Goal: Task Accomplishment & Management: Complete application form

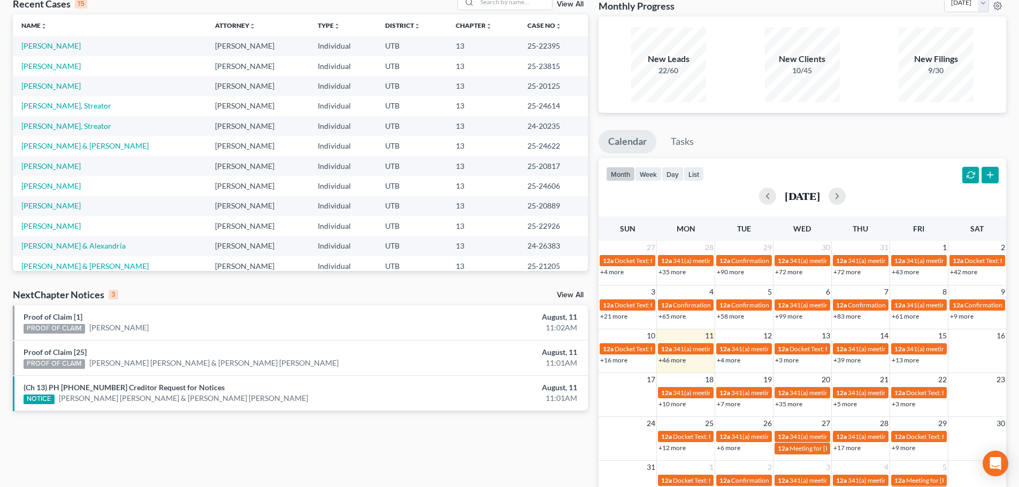
scroll to position [131, 0]
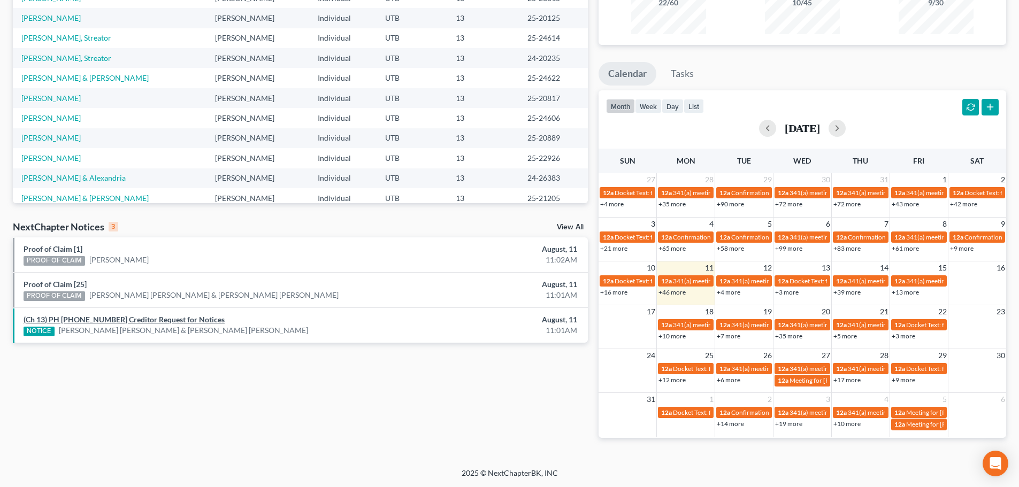
click at [106, 320] on link "(Ch 13) PH [PHONE_NUMBER] Creditor Request for Notices" at bounding box center [124, 319] width 201 height 9
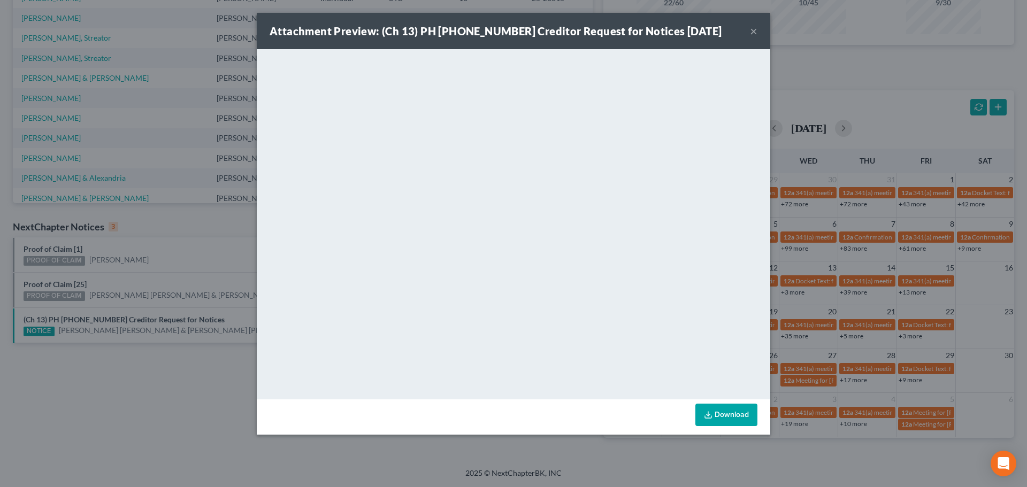
click at [141, 309] on div "Attachment Preview: (Ch 13) PH [PHONE_NUMBER] Creditor Request for Notices [DAT…" at bounding box center [513, 243] width 1027 height 487
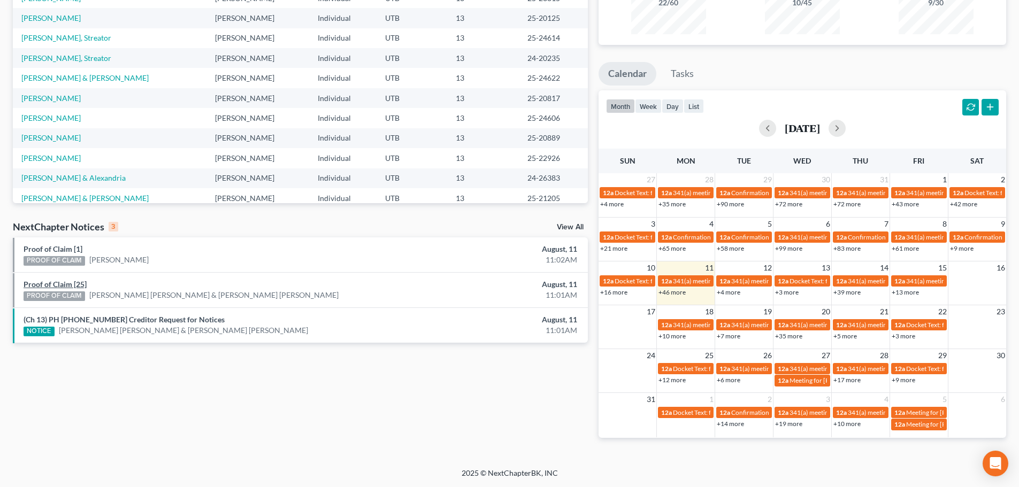
click at [63, 286] on link "Proof of Claim [25]" at bounding box center [55, 284] width 63 height 9
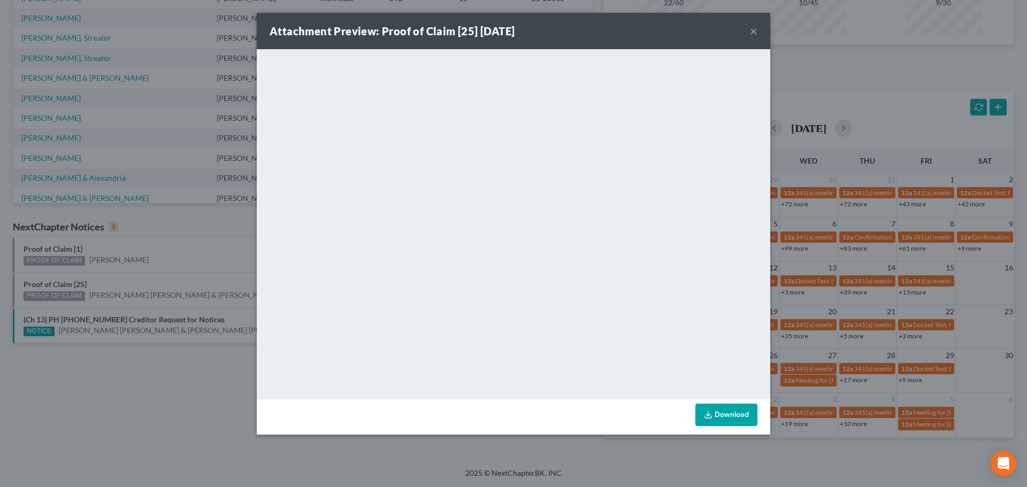
click at [126, 280] on div "Attachment Preview: Proof of Claim [25] [DATE] × <object ng-attr-data='[URL][DO…" at bounding box center [513, 243] width 1027 height 487
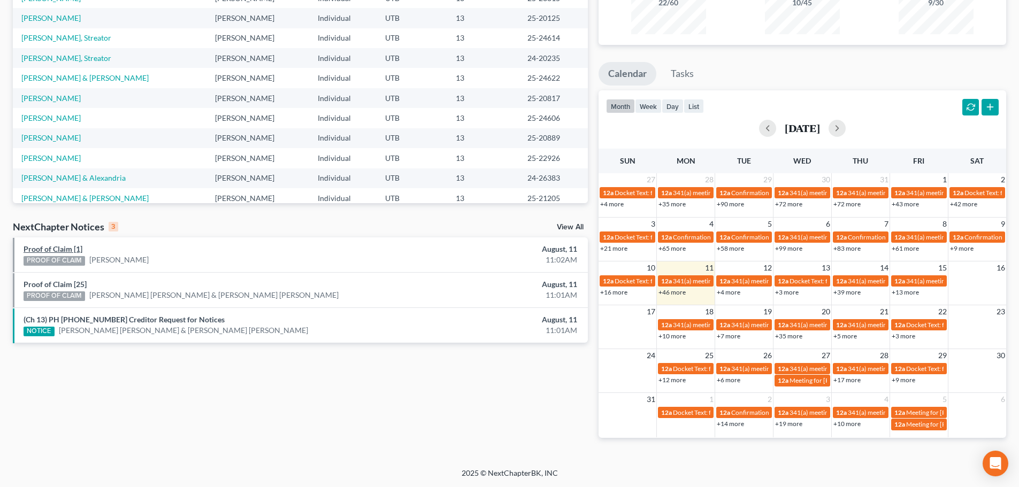
click at [63, 249] on link "Proof of Claim [1]" at bounding box center [53, 248] width 59 height 9
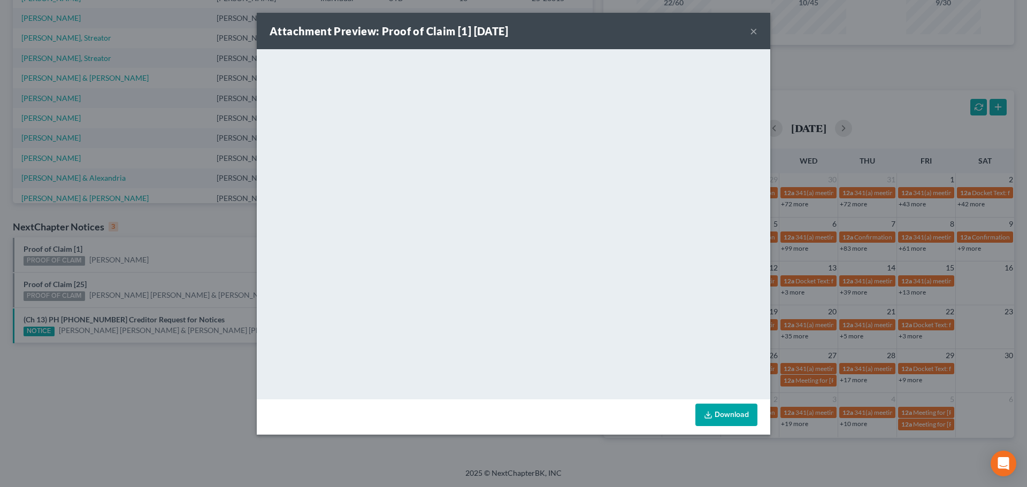
click at [166, 269] on div "Attachment Preview: Proof of Claim [1] [DATE] × <object ng-attr-data='[URL][DOM…" at bounding box center [513, 243] width 1027 height 487
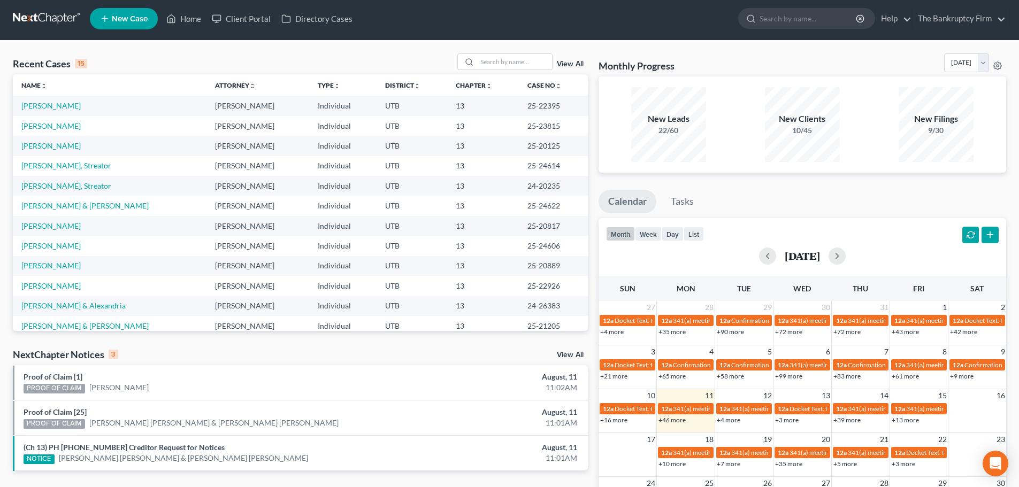
scroll to position [0, 0]
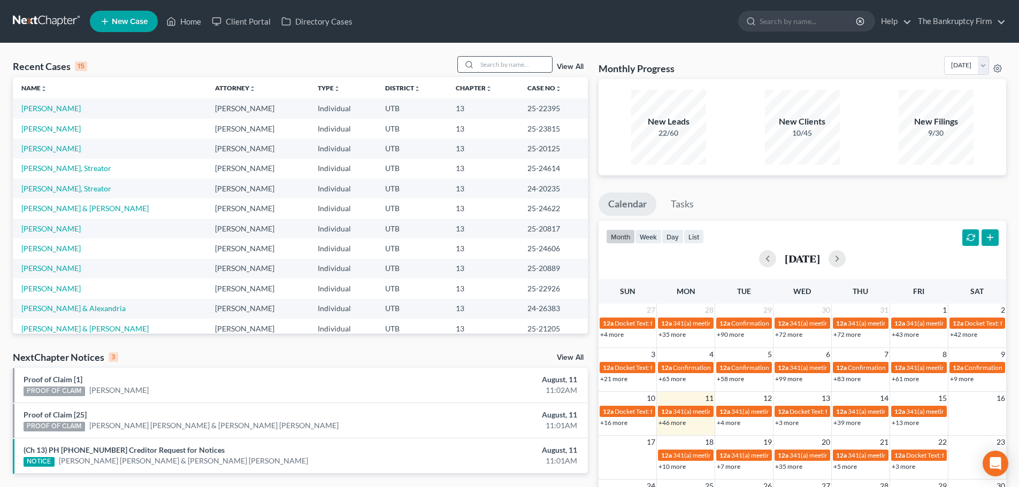
click at [489, 60] on input "search" at bounding box center [514, 65] width 75 height 16
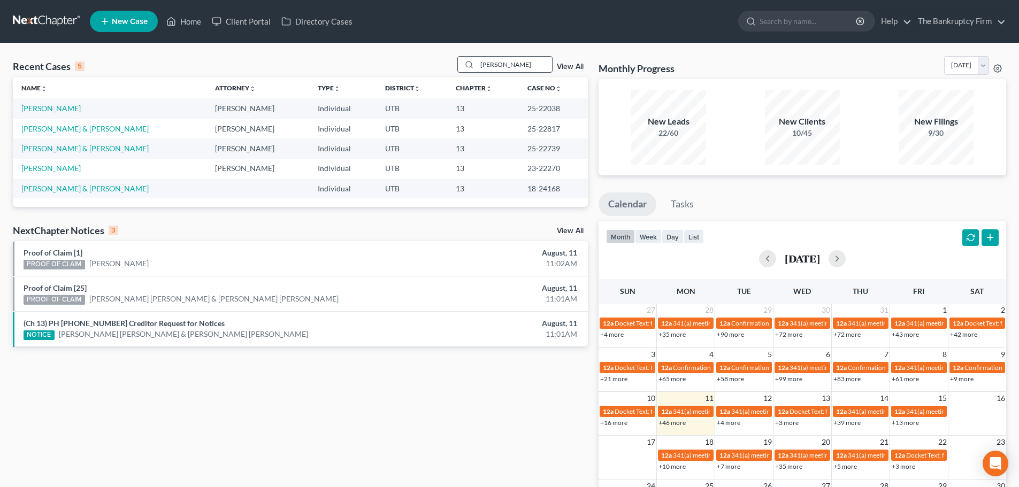
type input "[PERSON_NAME]"
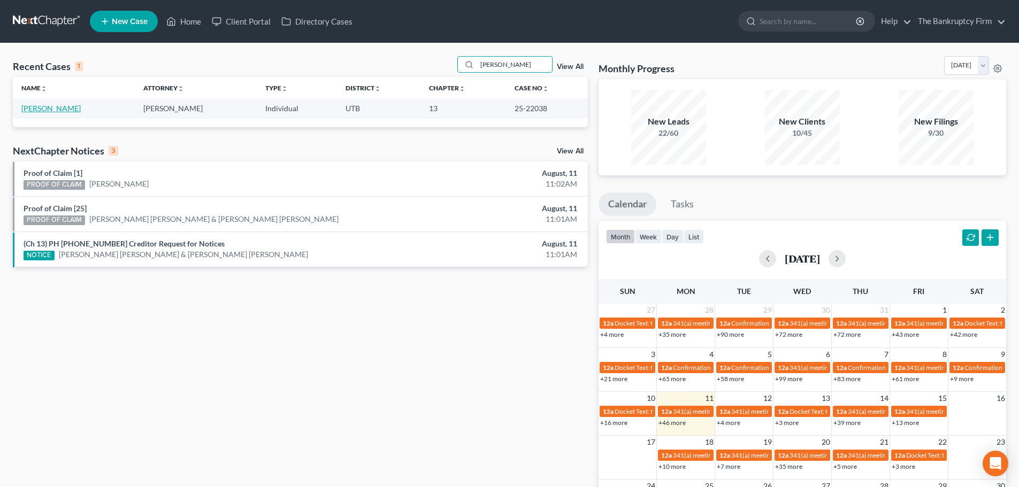
click at [55, 108] on link "[PERSON_NAME]" at bounding box center [50, 108] width 59 height 9
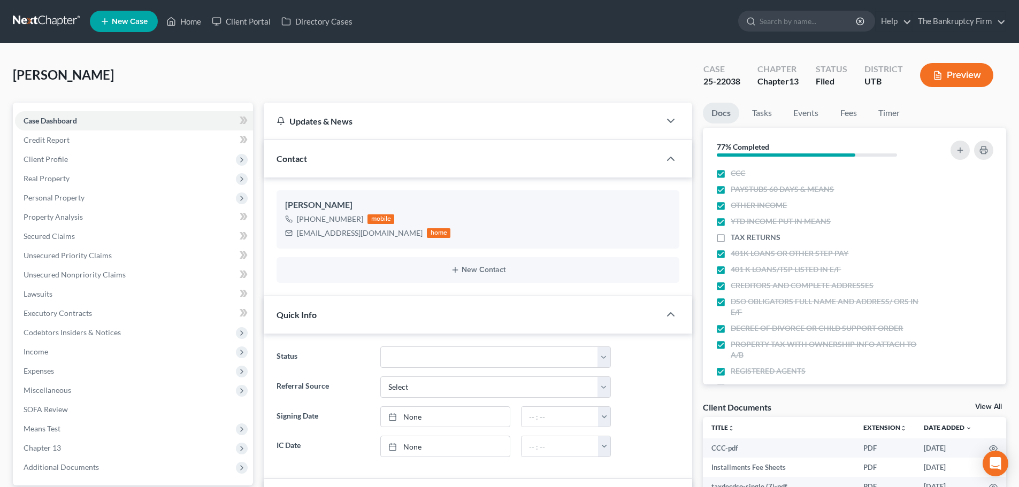
click at [739, 407] on link "View All" at bounding box center [988, 406] width 27 height 7
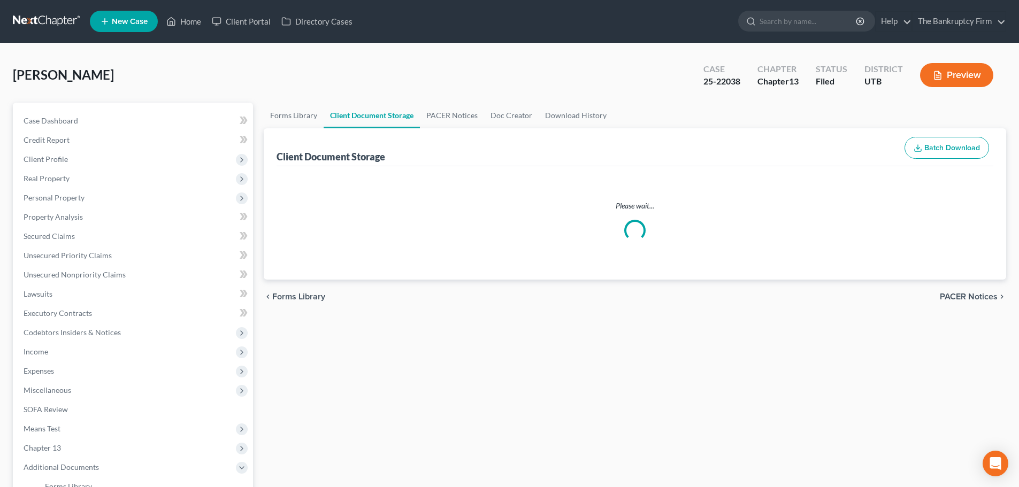
select select "26"
select select "53"
select select "30"
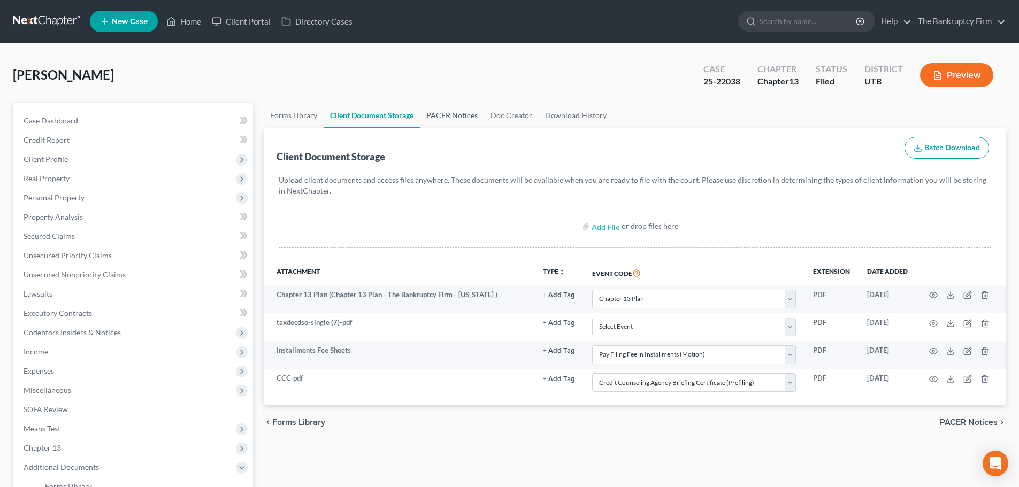
click at [445, 114] on link "PACER Notices" at bounding box center [452, 116] width 64 height 26
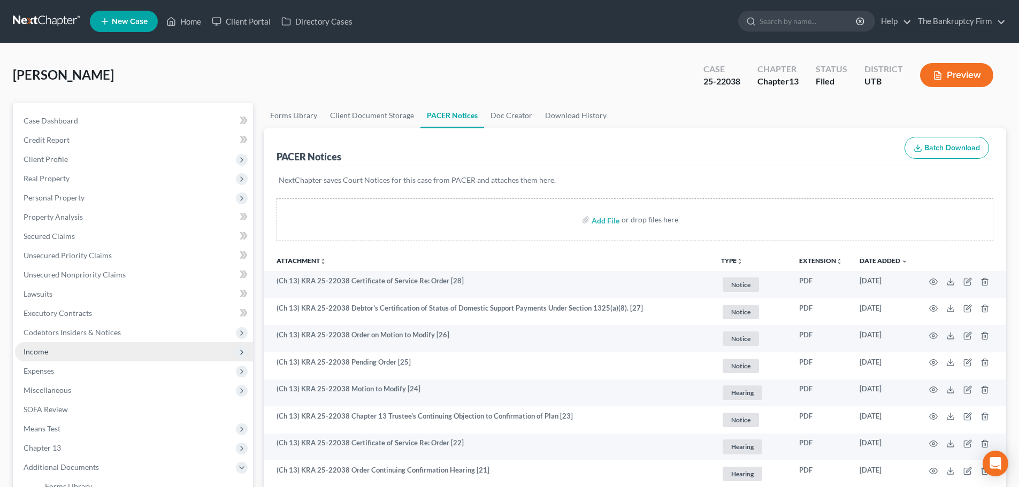
click at [49, 353] on span "Income" at bounding box center [134, 351] width 238 height 19
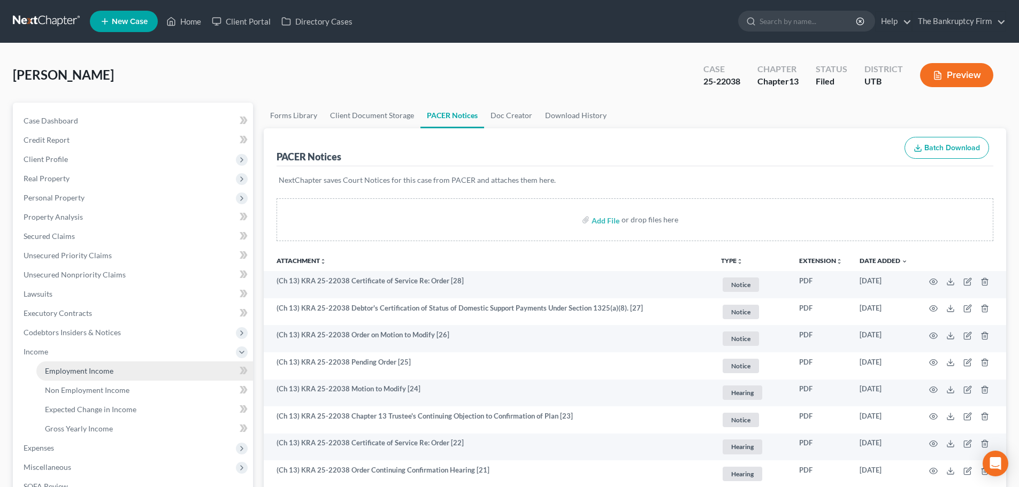
click at [81, 375] on span "Employment Income" at bounding box center [79, 370] width 68 height 9
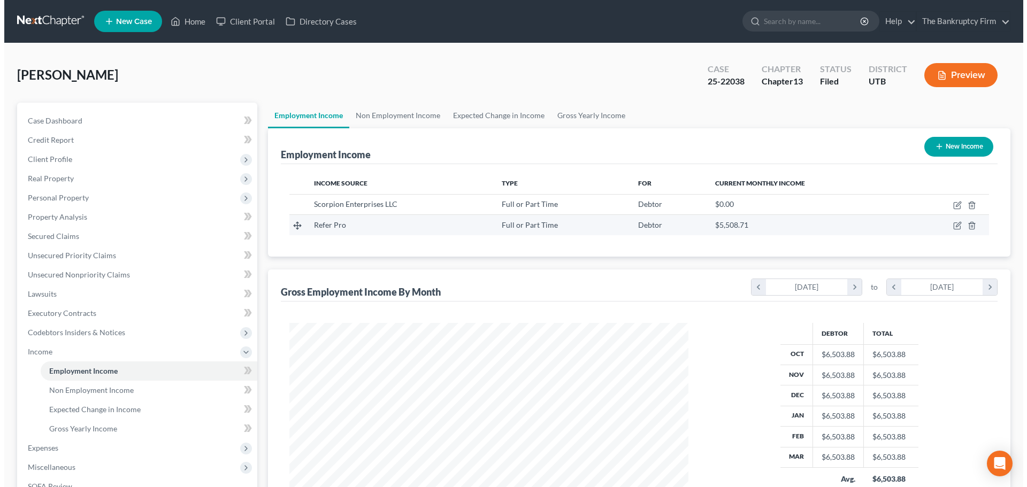
scroll to position [200, 420]
click at [739, 227] on icon "button" at bounding box center [954, 225] width 5 height 5
select select "0"
select select "46"
select select "2"
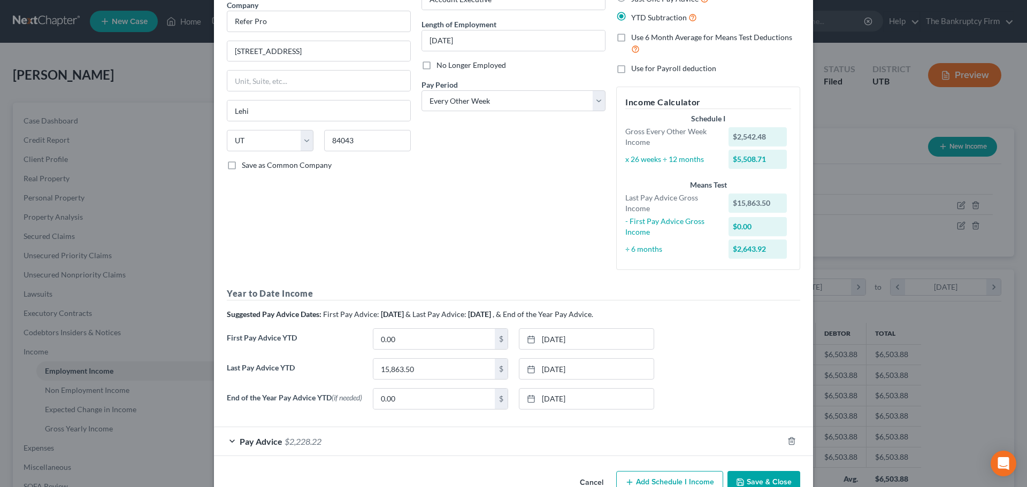
scroll to position [121, 0]
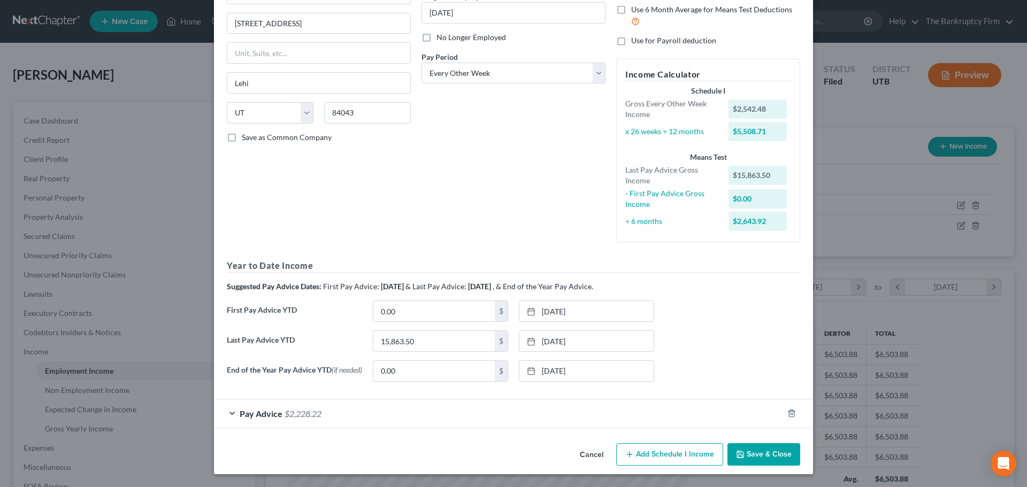
click at [359, 414] on div "Pay Advice $2,228.22" at bounding box center [498, 414] width 569 height 28
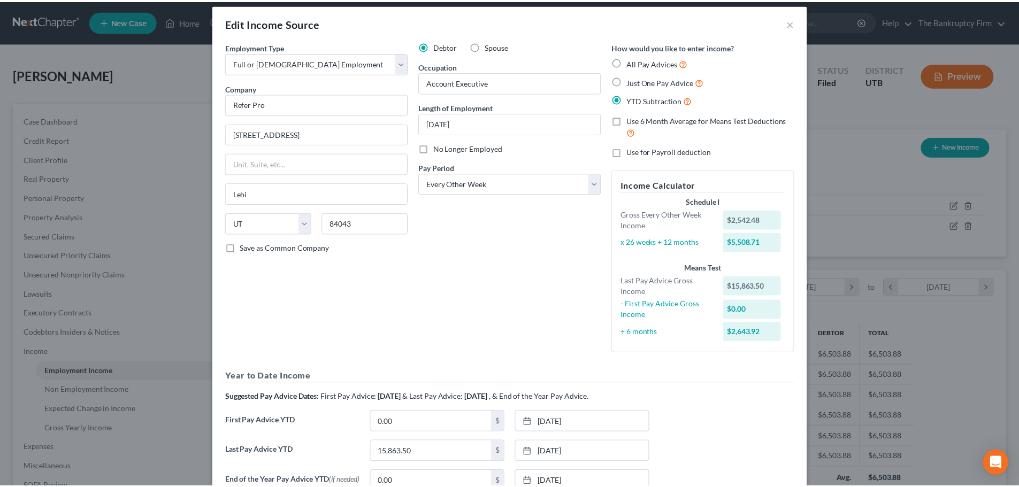
scroll to position [0, 0]
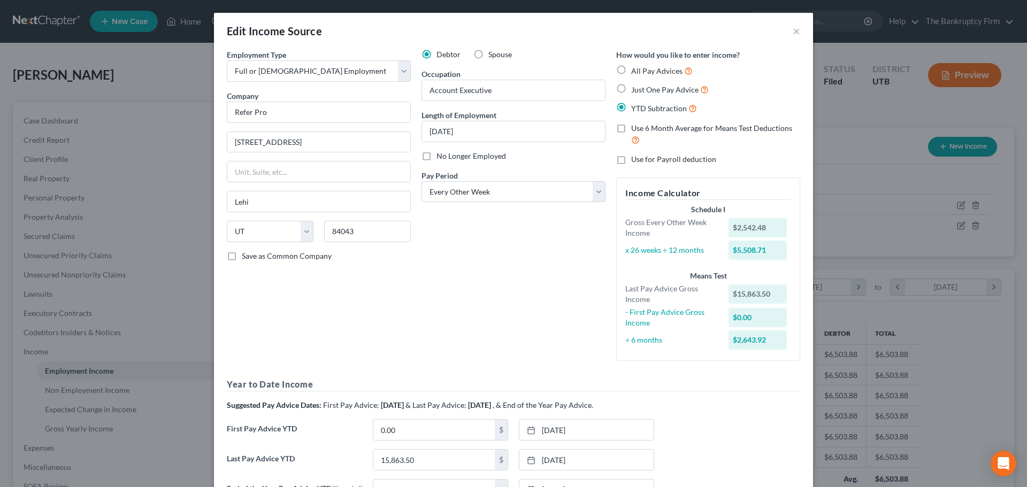
click at [437, 157] on label "No Longer Employed" at bounding box center [472, 156] width 70 height 11
click at [441, 157] on input "No Longer Employed" at bounding box center [444, 154] width 7 height 7
checkbox input "true"
click at [739, 30] on button "×" at bounding box center [796, 31] width 7 height 13
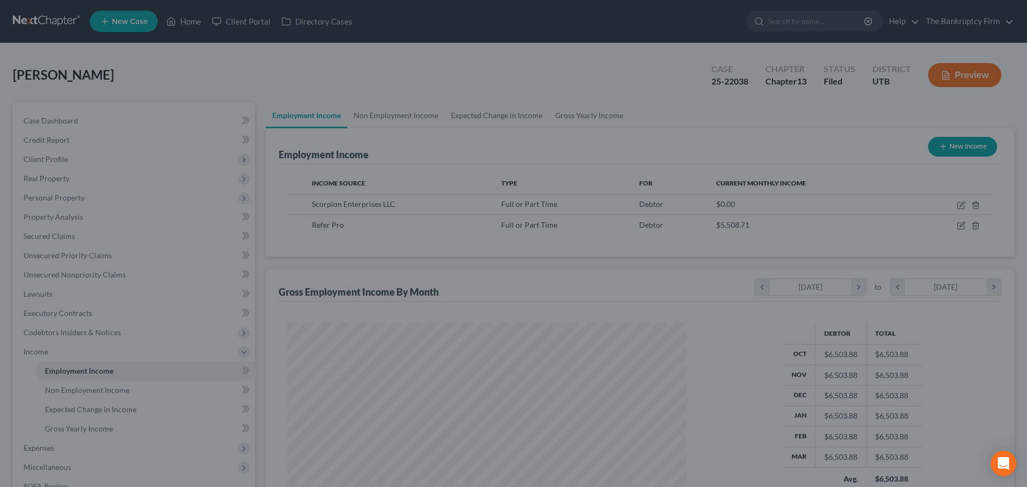
scroll to position [534744, 534523]
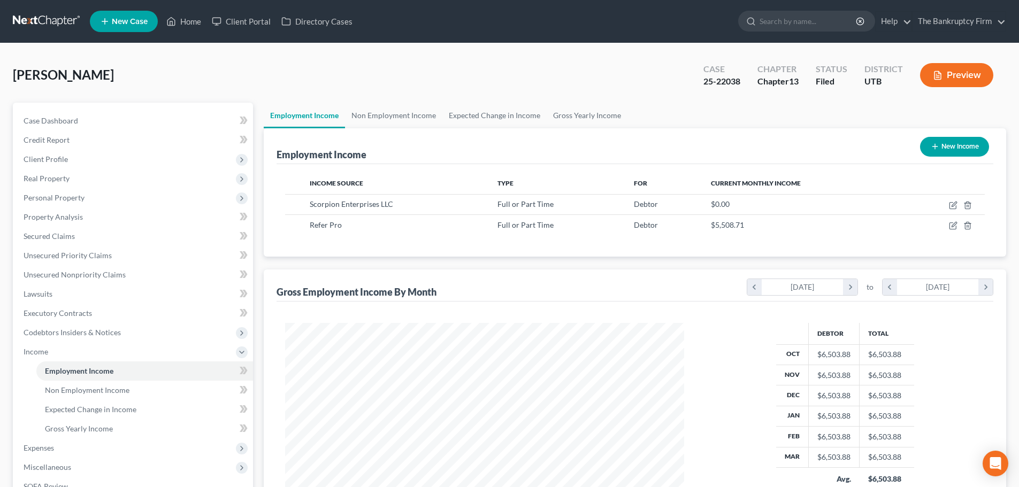
click at [739, 146] on button "New Income" at bounding box center [954, 147] width 69 height 20
select select "0"
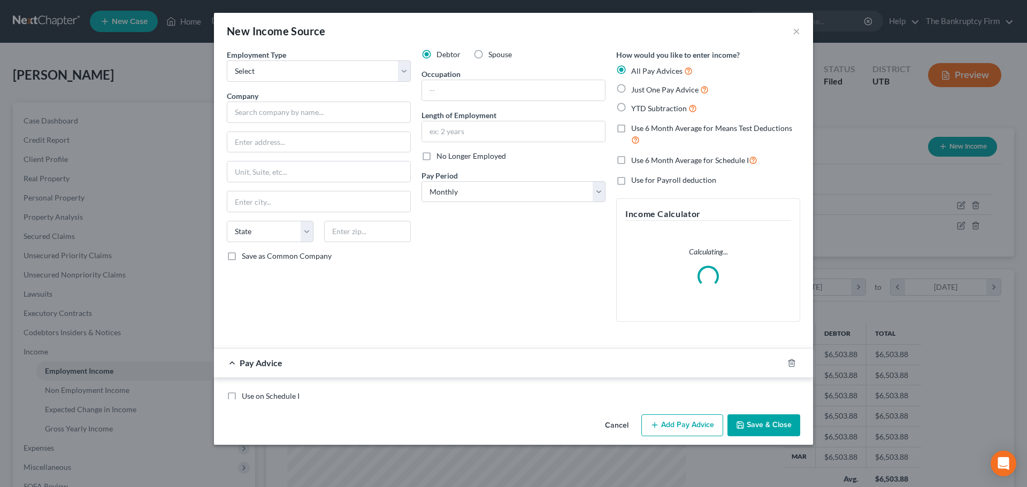
scroll to position [201, 424]
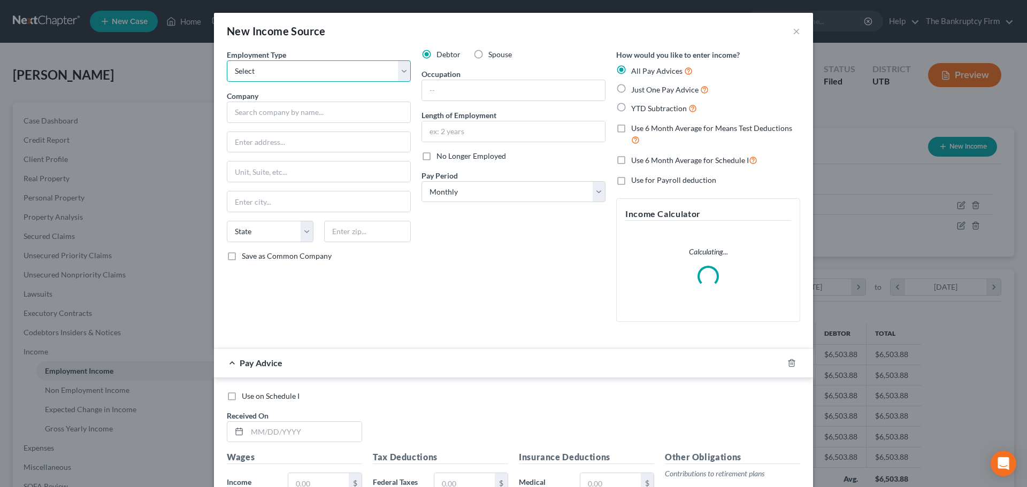
click at [312, 74] on select "Select Full or [DEMOGRAPHIC_DATA] Employment Self Employment" at bounding box center [319, 70] width 184 height 21
select select "0"
click at [227, 60] on select "Select Full or [DEMOGRAPHIC_DATA] Employment Self Employment" at bounding box center [319, 70] width 184 height 21
click at [248, 113] on input "text" at bounding box center [319, 112] width 184 height 21
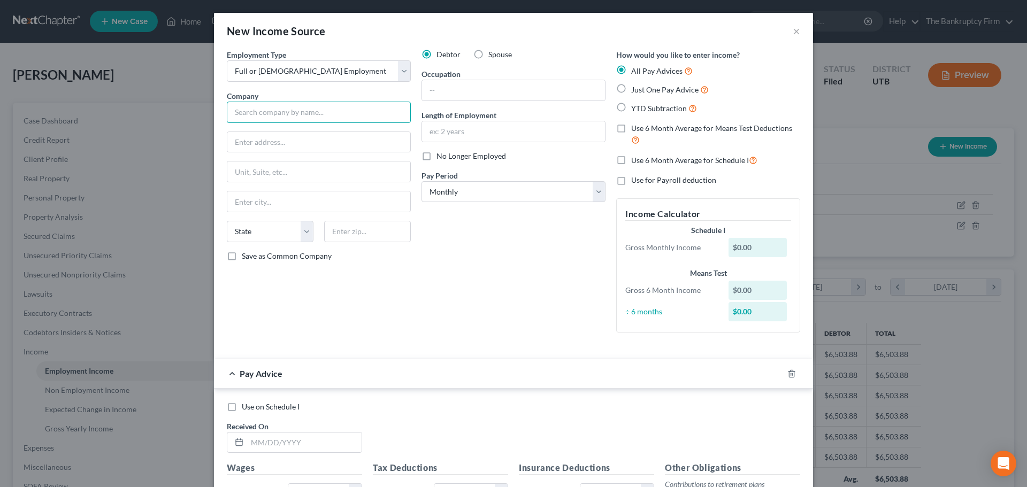
click at [257, 111] on input "text" at bounding box center [319, 112] width 184 height 21
type input "Spyne AI Inc"
paste input "[STREET_ADDRESS],"
type input "[STREET_ADDRESS],"
click at [342, 234] on input "text" at bounding box center [367, 231] width 87 height 21
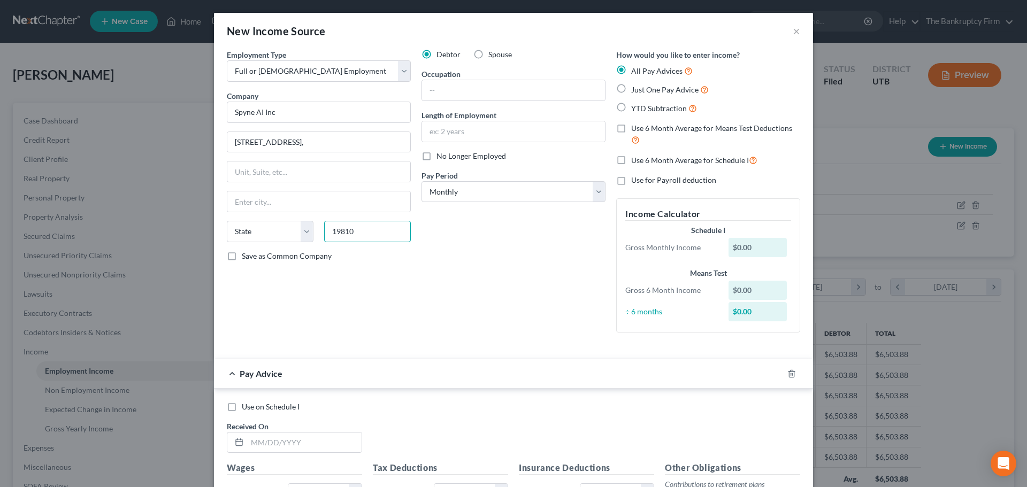
type input "19810"
type input "Wilmington"
select select "7"
click at [436, 93] on input "text" at bounding box center [513, 90] width 183 height 20
click at [431, 135] on input "text" at bounding box center [513, 131] width 183 height 20
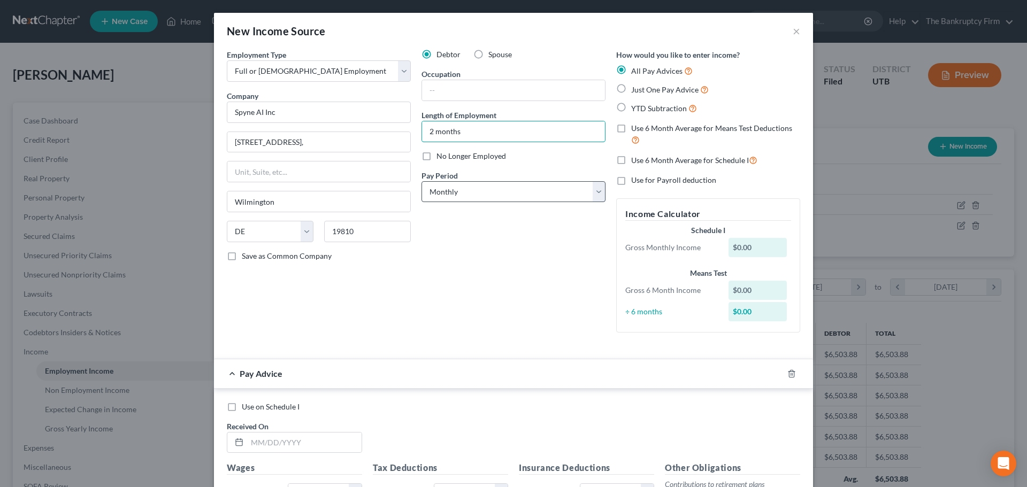
type input "2 months"
click at [489, 196] on select "Select Monthly Twice Monthly Every Other Week Weekly" at bounding box center [514, 191] width 184 height 21
select select "2"
click at [422, 181] on select "Select Monthly Twice Monthly Every Other Week Weekly" at bounding box center [514, 191] width 184 height 21
click at [443, 93] on input "text" at bounding box center [513, 90] width 183 height 20
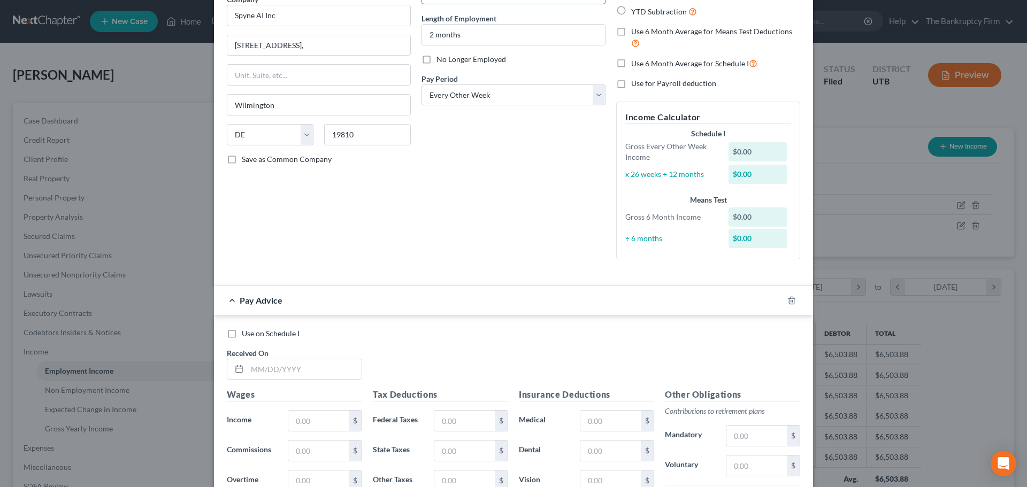
scroll to position [305, 0]
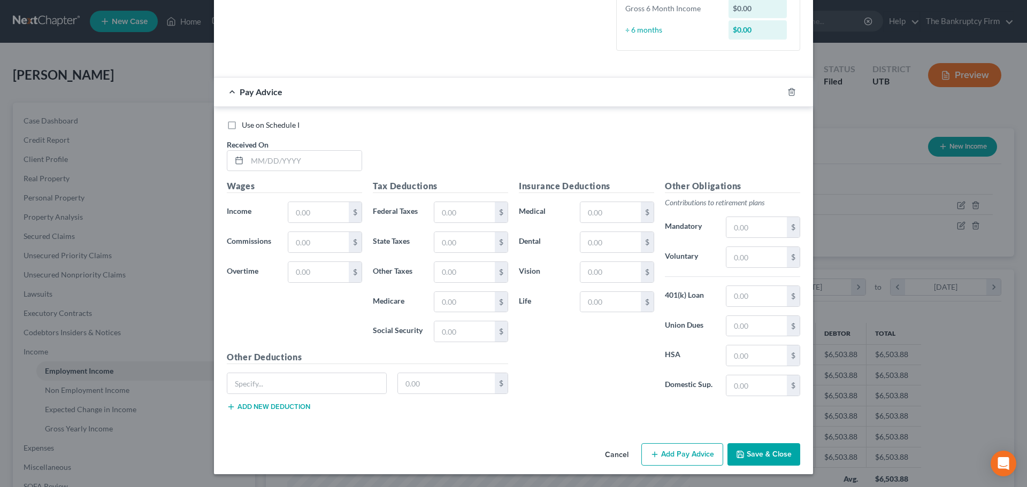
click at [739, 453] on button "Save & Close" at bounding box center [764, 454] width 73 height 22
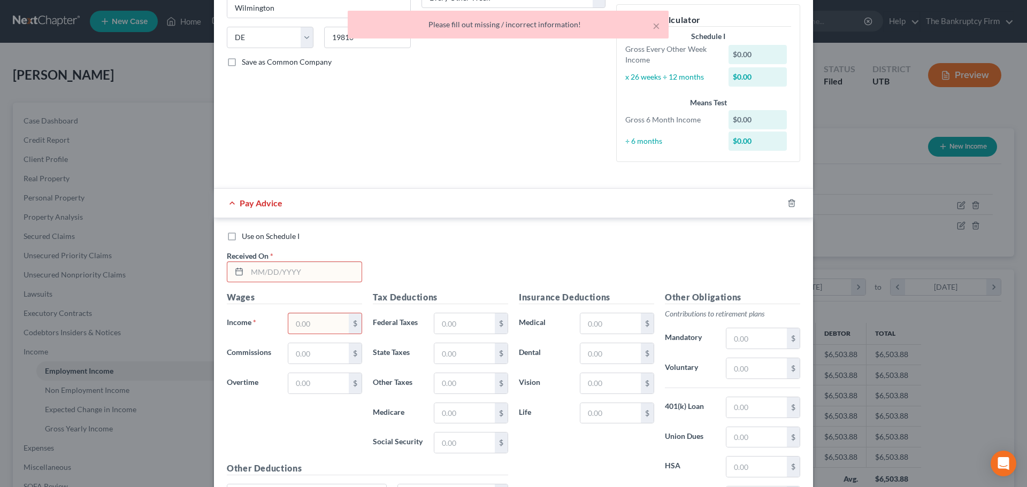
scroll to position [198, 0]
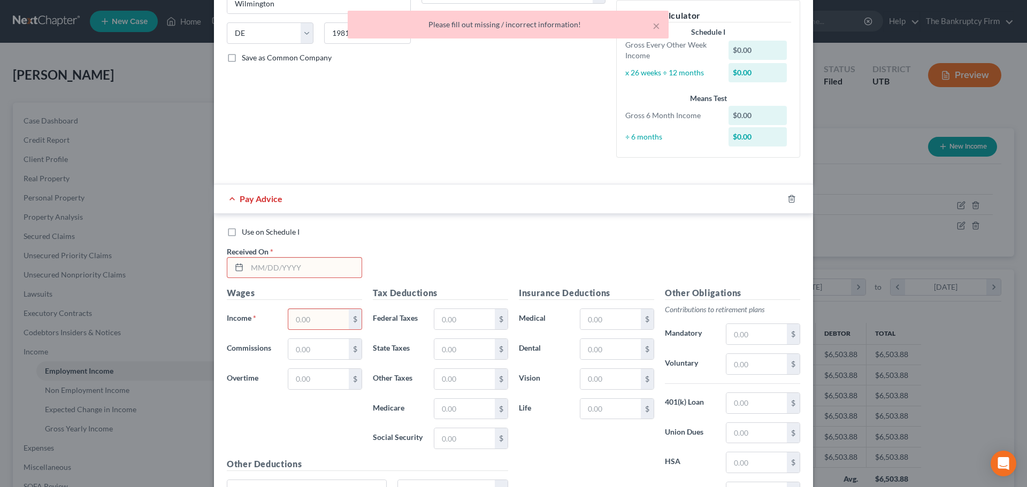
click at [253, 266] on input "text" at bounding box center [304, 268] width 114 height 20
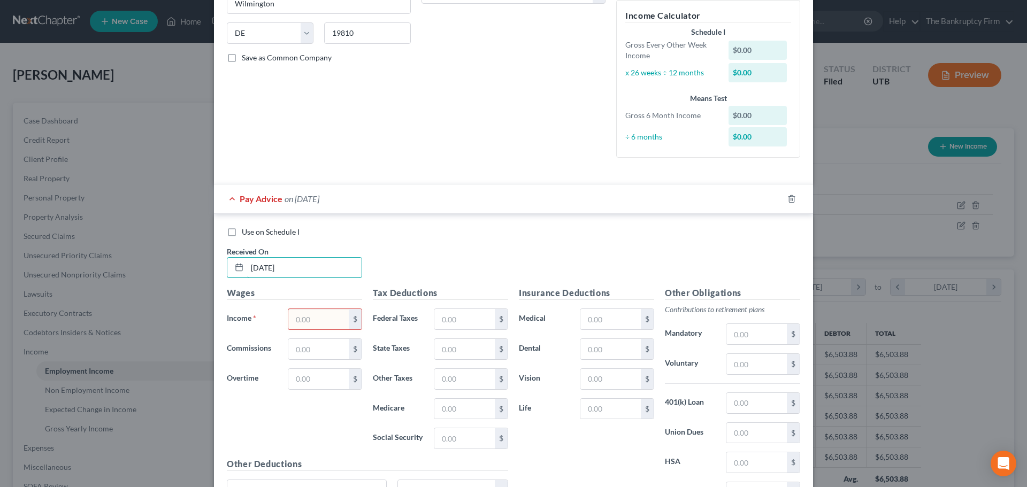
type input "[DATE]"
click at [307, 317] on input "text" at bounding box center [318, 319] width 60 height 20
type input "2,250.00"
click at [438, 322] on input "text" at bounding box center [464, 319] width 60 height 20
click at [434, 322] on input "text" at bounding box center [464, 319] width 60 height 20
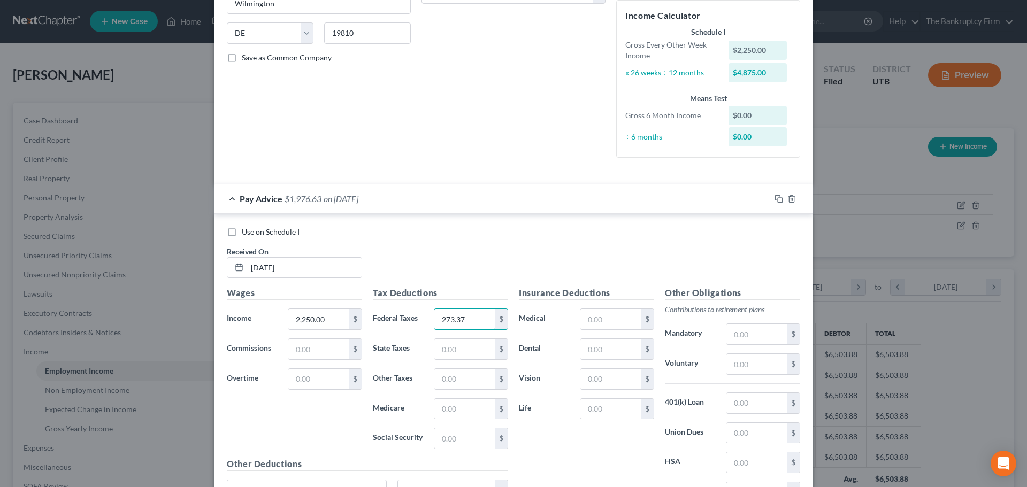
type input "273.37"
click at [502, 267] on div "Use on Schedule I Received On * [DATE]" at bounding box center [513, 257] width 584 height 60
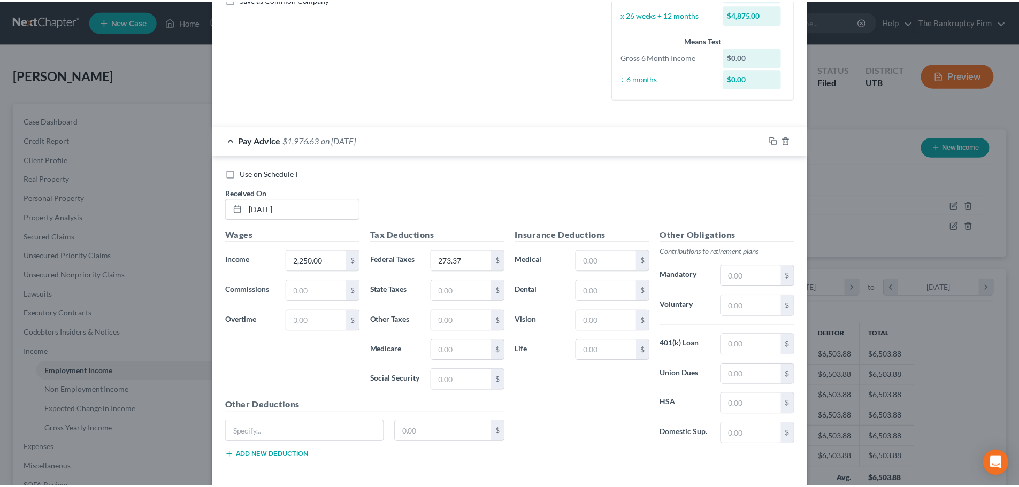
scroll to position [305, 0]
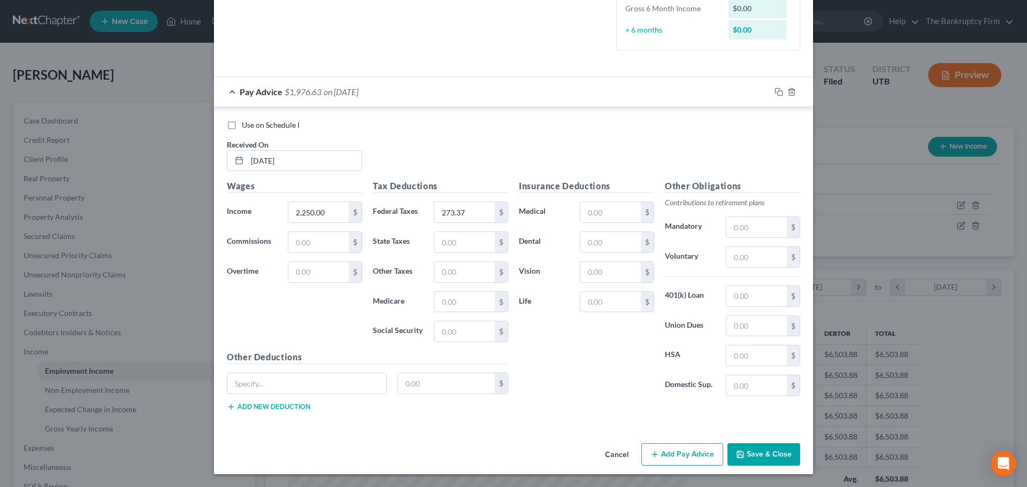
click at [739, 453] on button "Save & Close" at bounding box center [764, 454] width 73 height 22
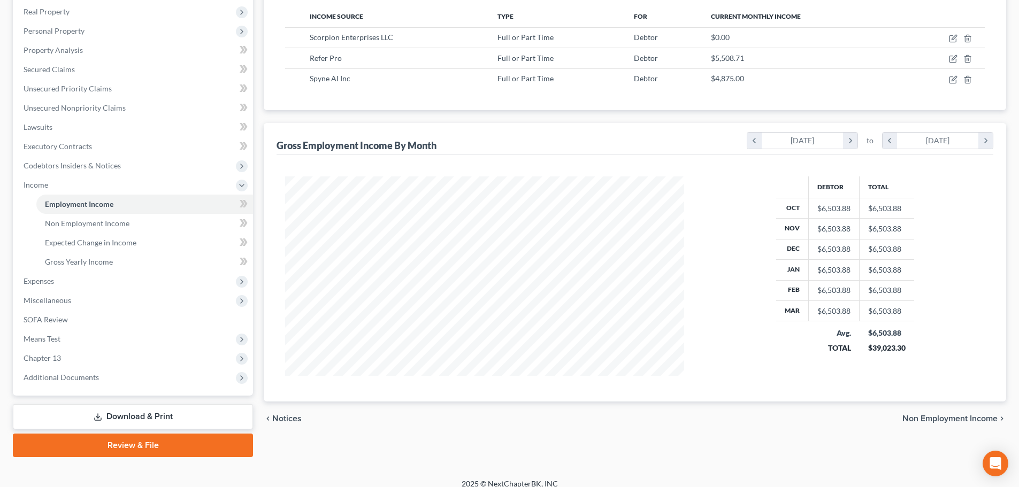
scroll to position [178, 0]
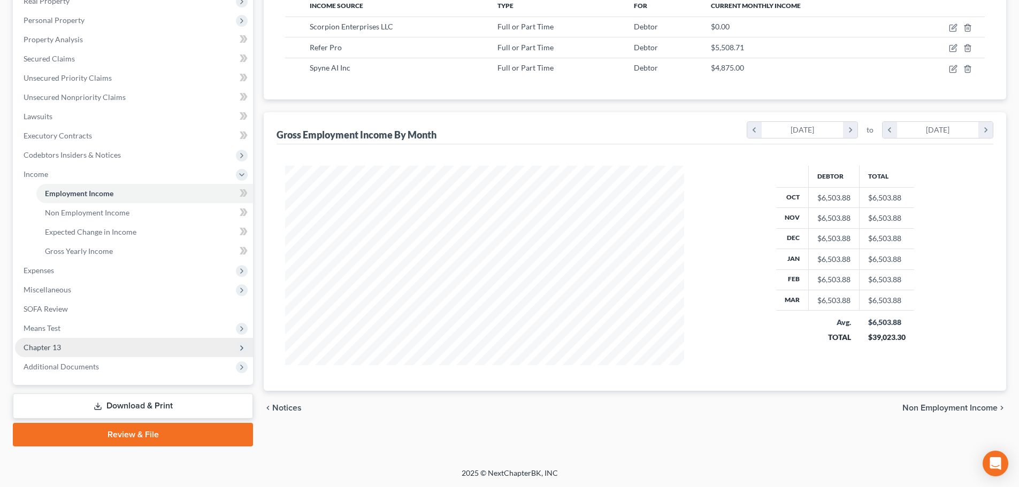
click at [50, 348] on span "Chapter 13" at bounding box center [42, 347] width 37 height 9
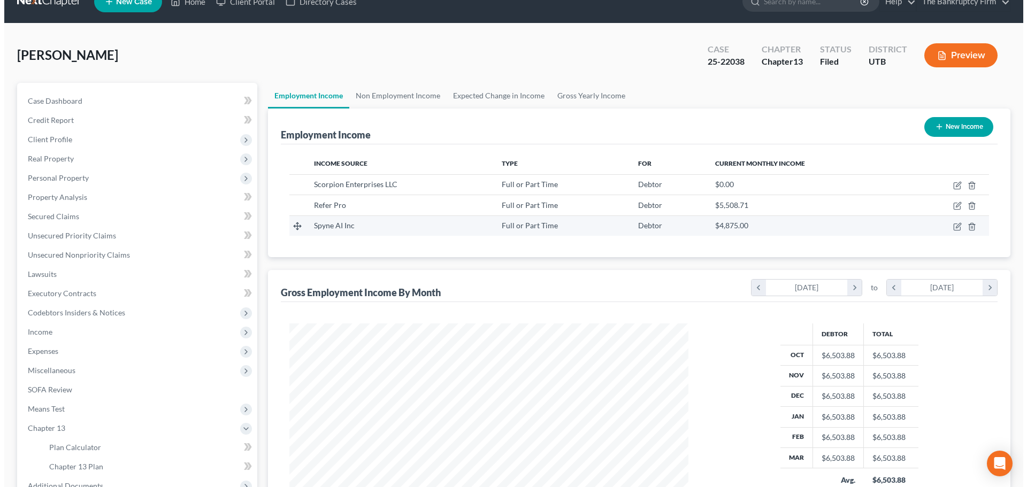
scroll to position [0, 0]
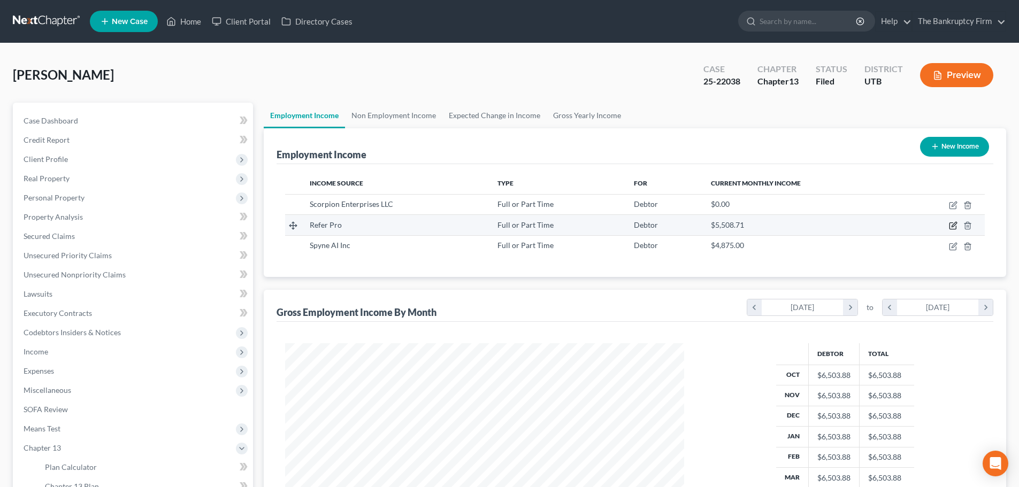
click at [739, 225] on icon "button" at bounding box center [954, 225] width 5 height 5
select select "0"
select select "46"
select select "2"
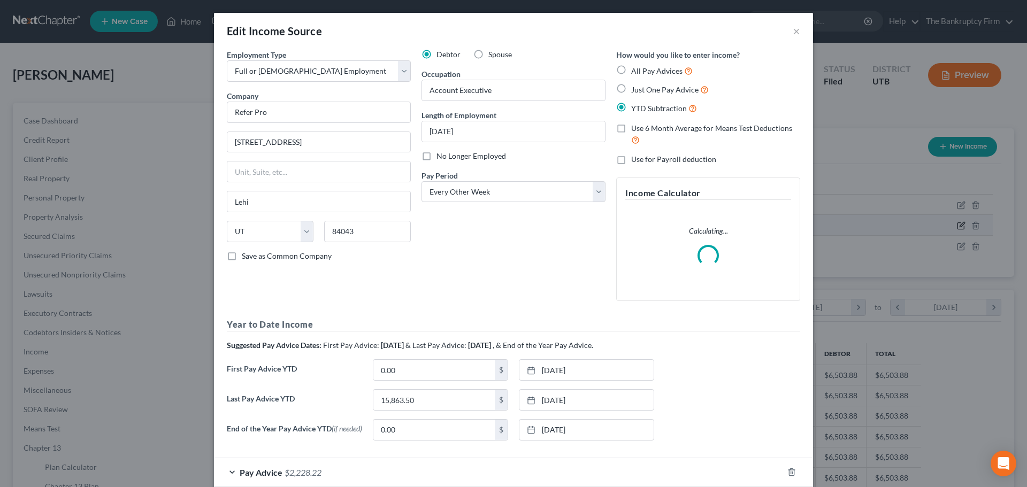
scroll to position [201, 424]
click at [739, 236] on div "Edit Income Source × Employment Type * Select Full or [DEMOGRAPHIC_DATA] Employ…" at bounding box center [513, 243] width 1027 height 487
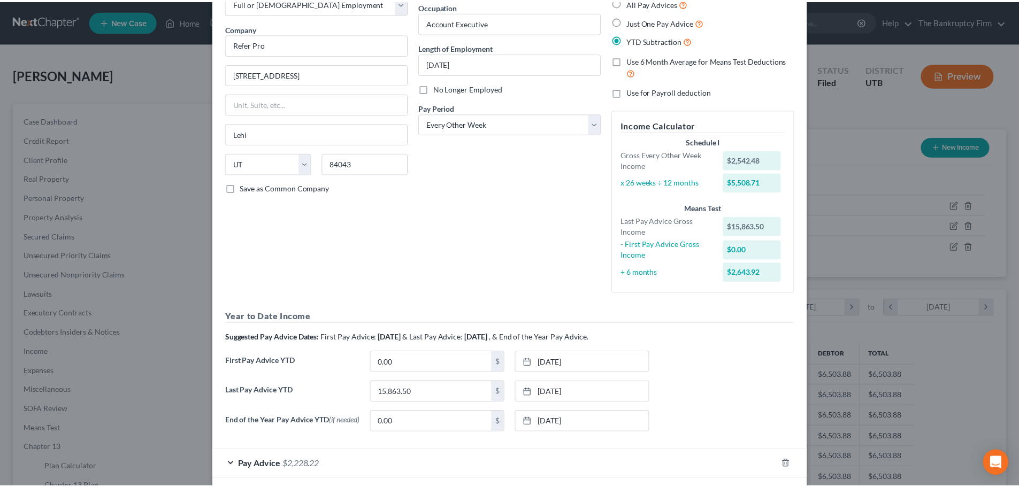
scroll to position [121, 0]
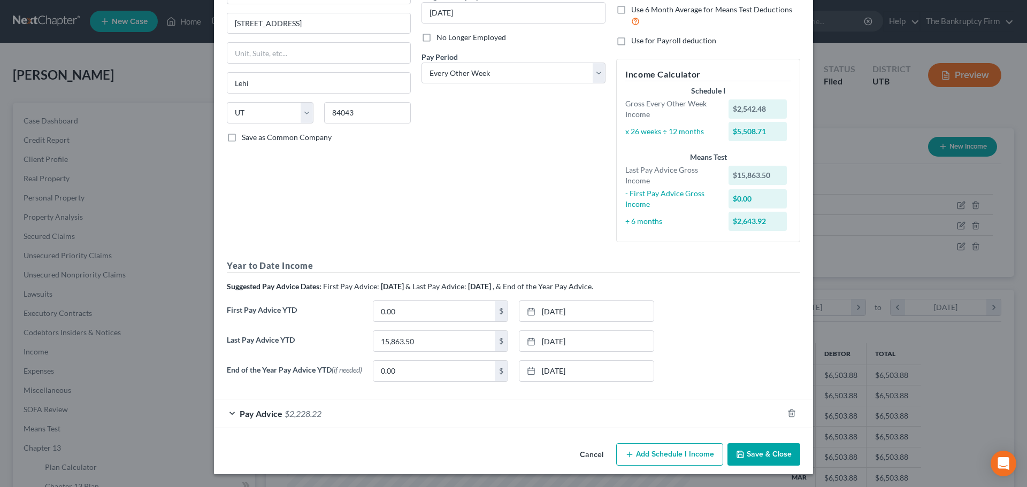
click at [739, 454] on button "Save & Close" at bounding box center [764, 454] width 73 height 22
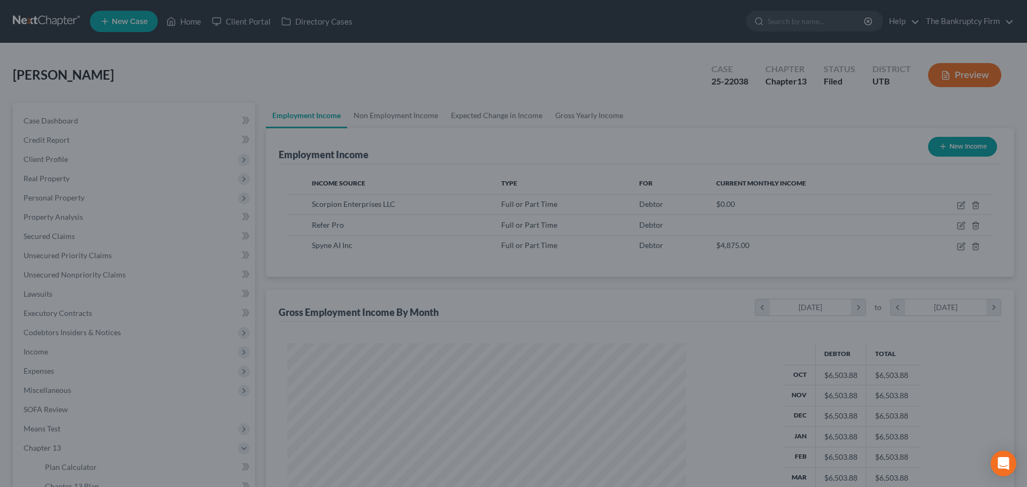
scroll to position [534744, 534523]
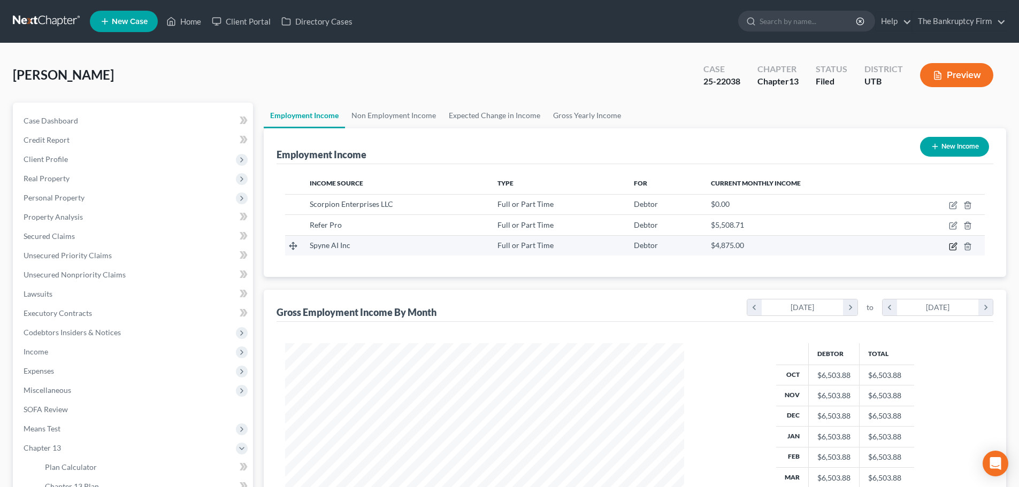
click at [739, 248] on icon "button" at bounding box center [954, 245] width 5 height 5
select select "0"
select select "7"
select select "2"
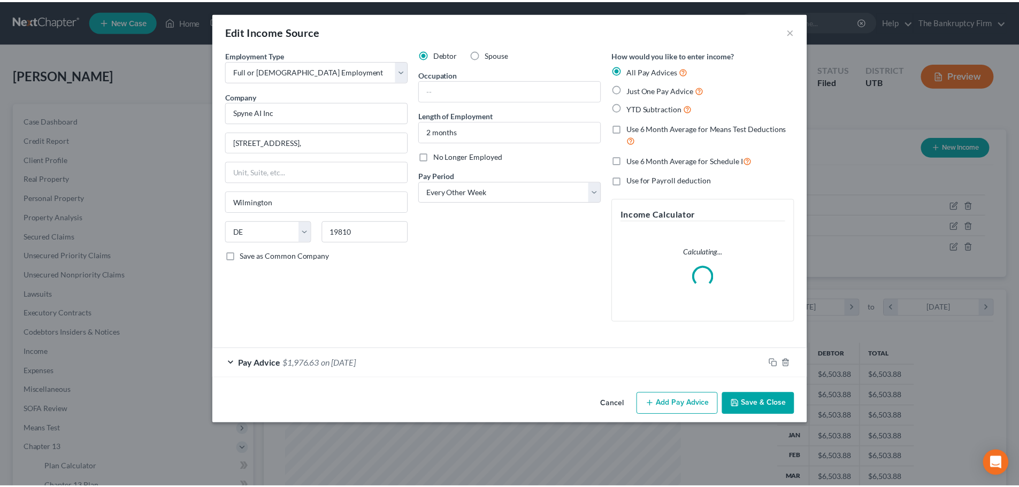
scroll to position [201, 424]
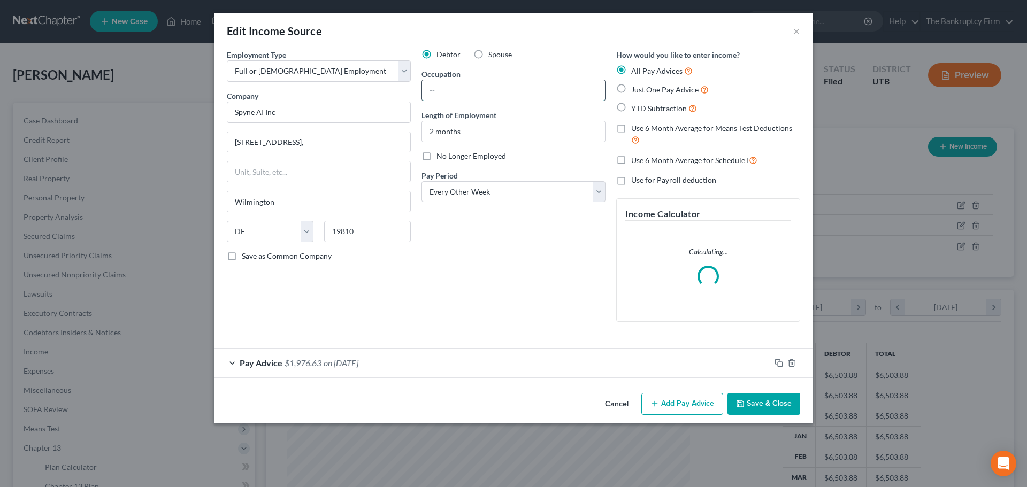
click at [435, 90] on input "text" at bounding box center [513, 90] width 183 height 20
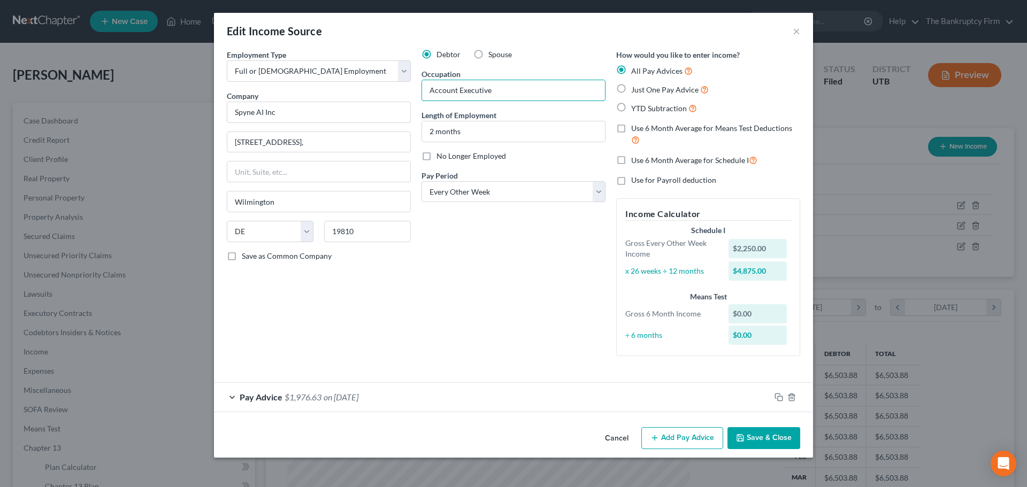
type input "Account Executive"
click at [631, 89] on label "Just One Pay Advice" at bounding box center [670, 89] width 78 height 12
click at [636, 89] on input "Just One Pay Advice" at bounding box center [639, 86] width 7 height 7
radio input "true"
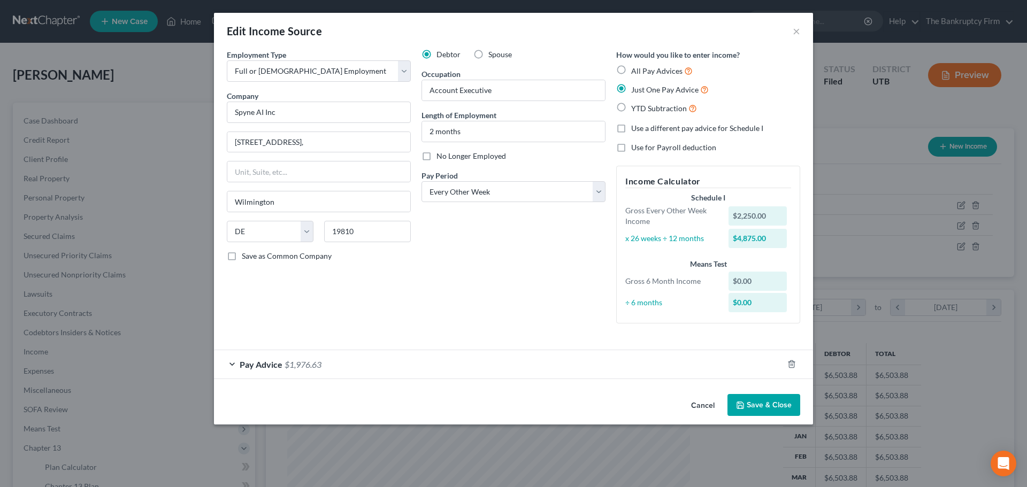
click at [739, 403] on button "Save & Close" at bounding box center [764, 405] width 73 height 22
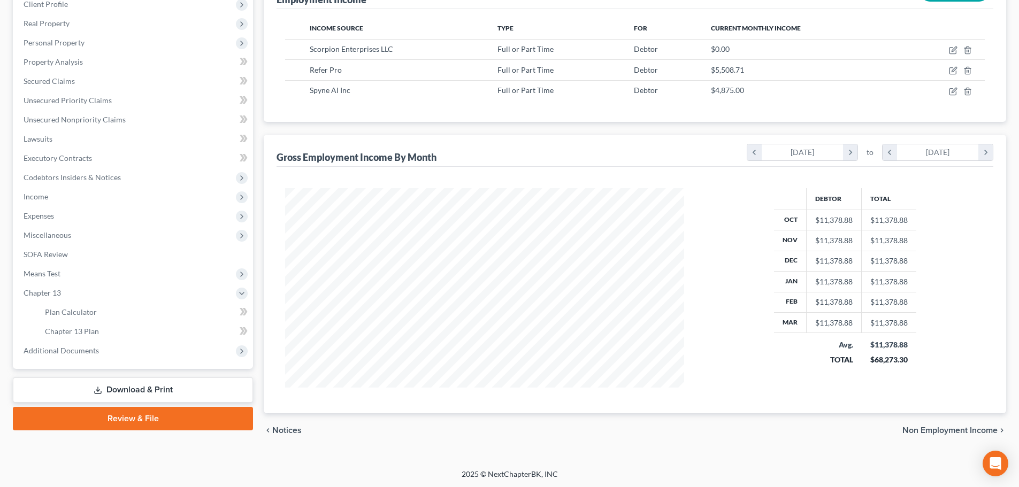
scroll to position [156, 0]
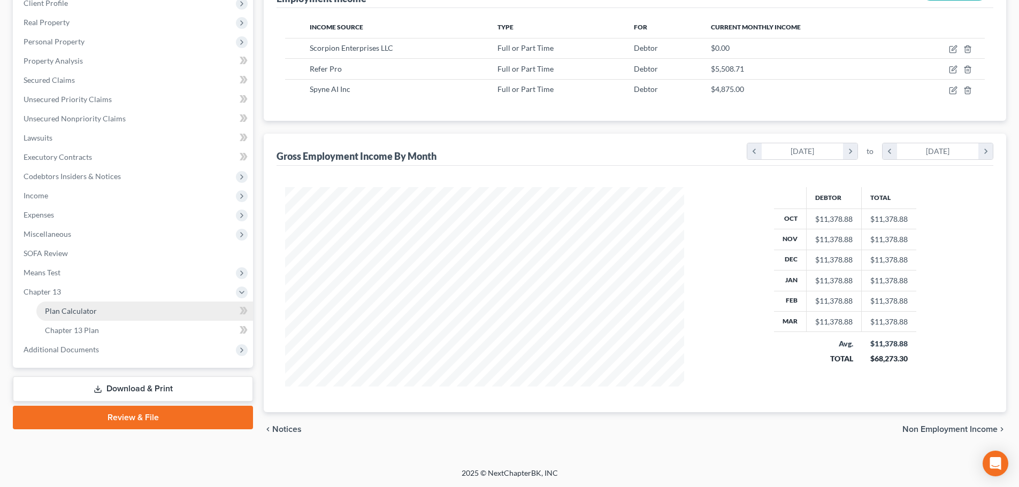
click at [80, 315] on span "Plan Calculator" at bounding box center [71, 311] width 52 height 9
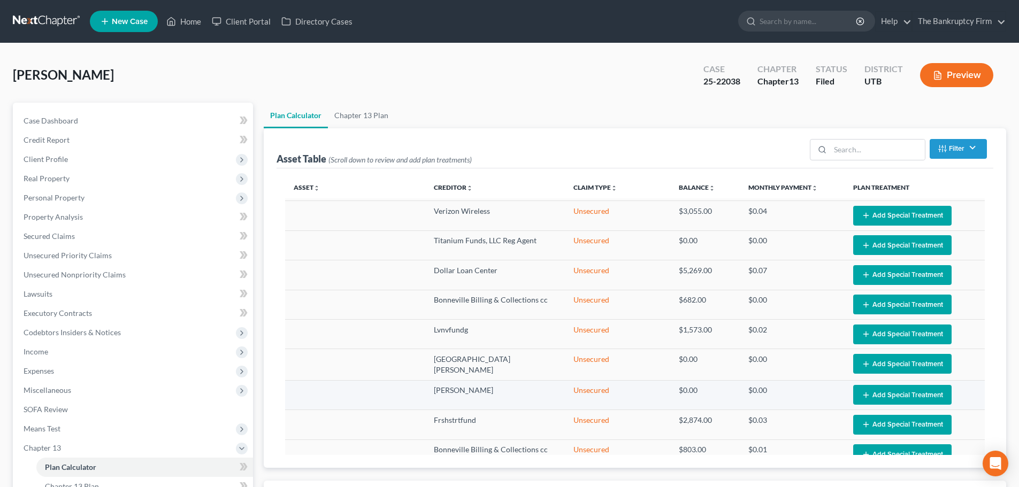
scroll to position [581, 0]
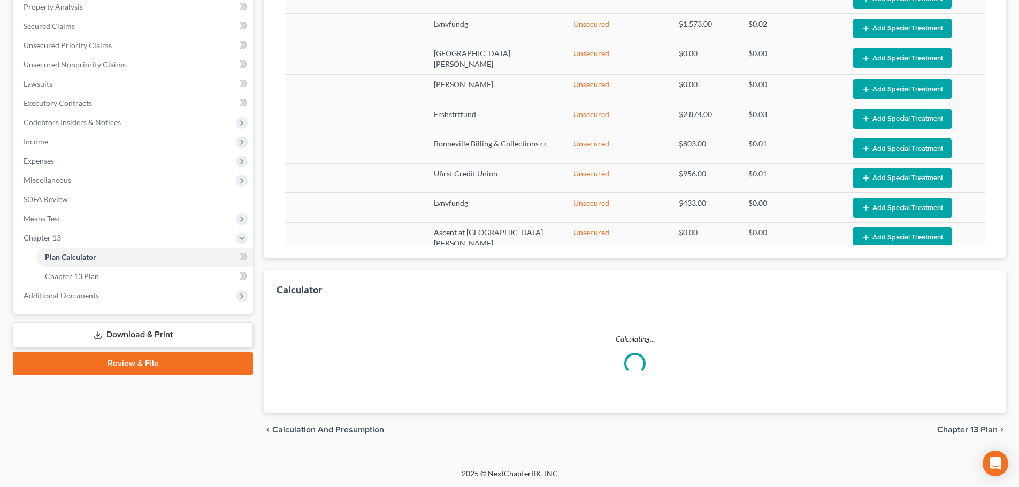
select select "59"
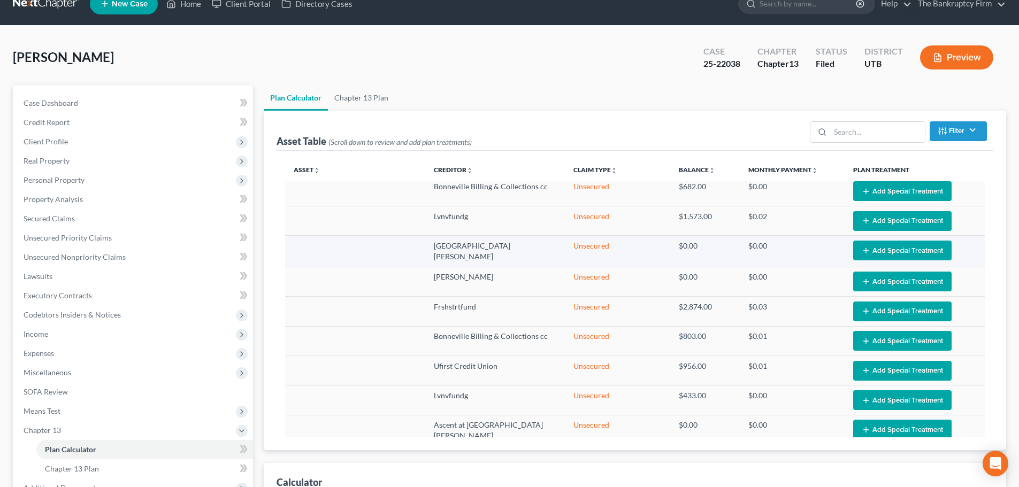
scroll to position [0, 0]
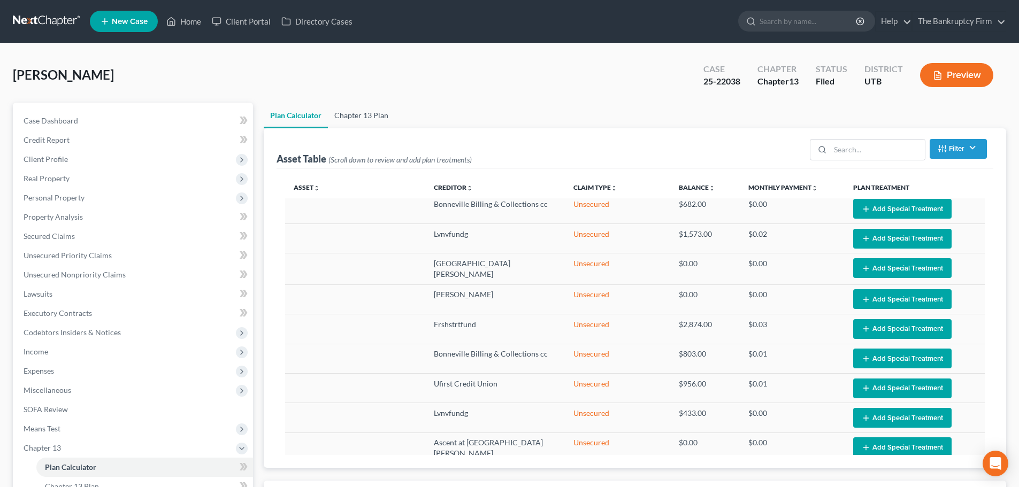
click at [363, 114] on link "Chapter 13 Plan" at bounding box center [361, 116] width 67 height 26
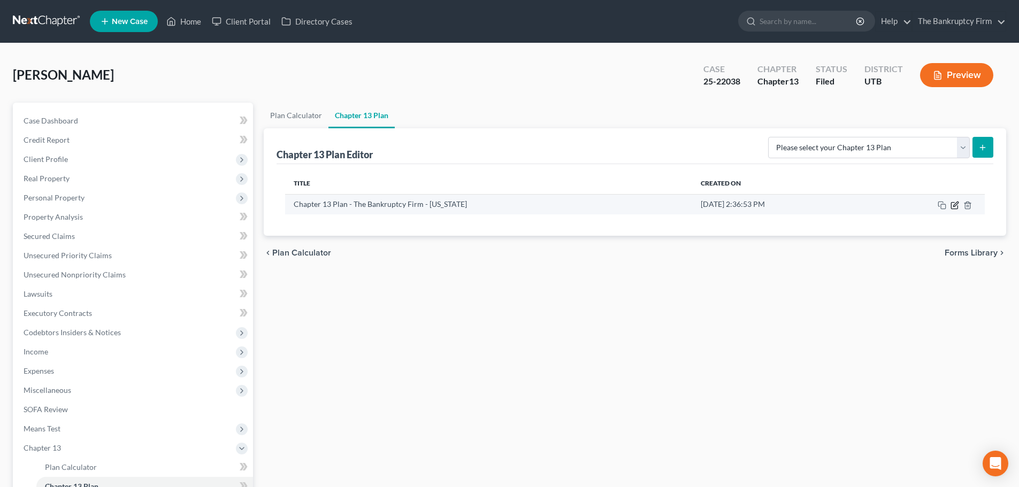
click at [739, 208] on icon "button" at bounding box center [954, 205] width 6 height 6
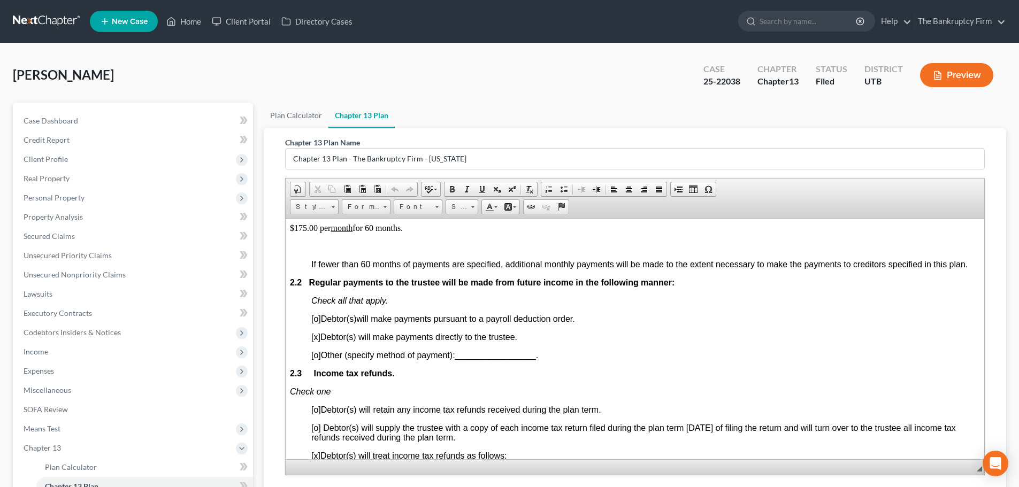
scroll to position [749, 0]
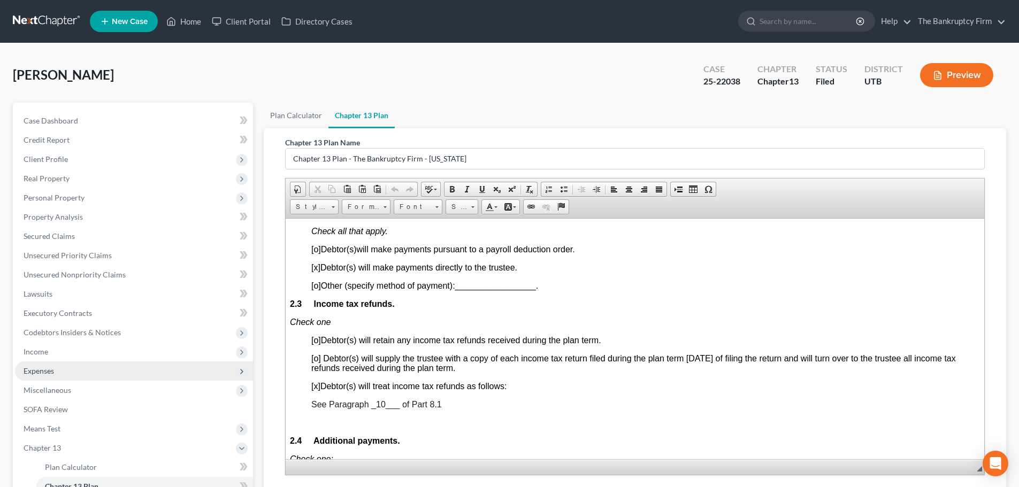
click at [42, 372] on span "Expenses" at bounding box center [39, 370] width 30 height 9
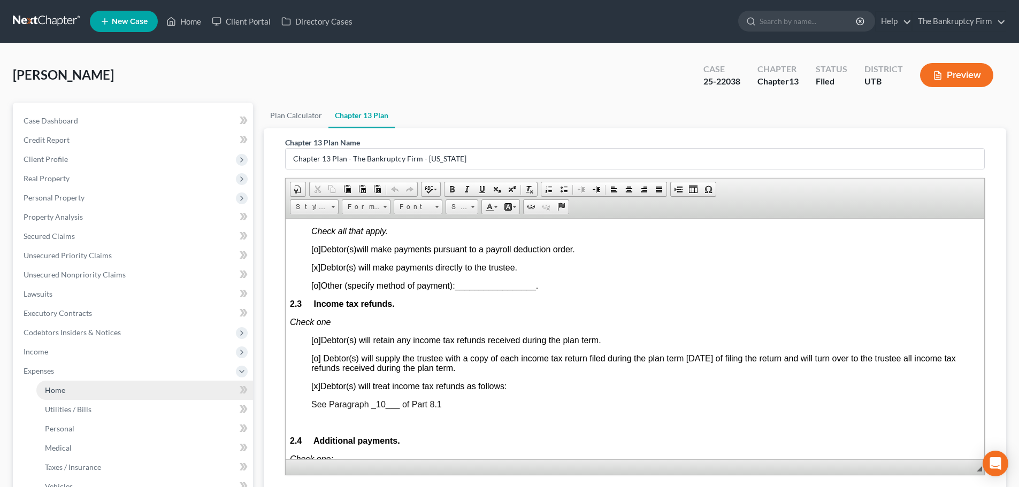
click at [56, 385] on link "Home" at bounding box center [144, 390] width 217 height 19
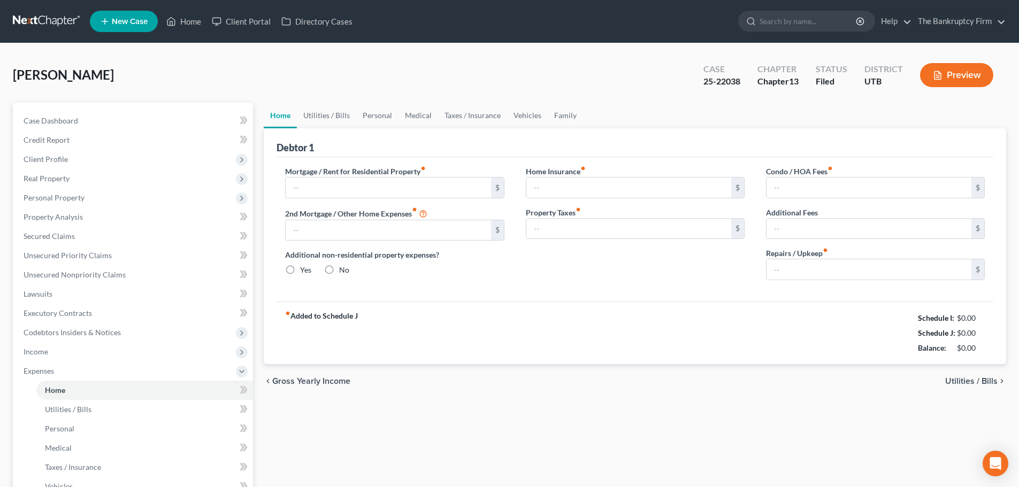
type input "1,500.00"
type input "0.00"
radio input "true"
type input "0.00"
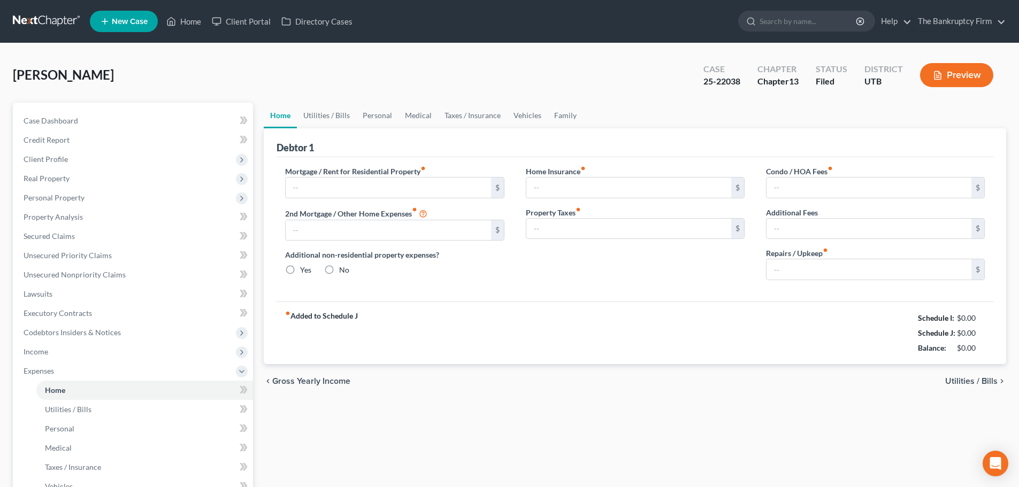
type input "0.00"
type input "50.00"
click at [333, 114] on link "Utilities / Bills" at bounding box center [326, 116] width 59 height 26
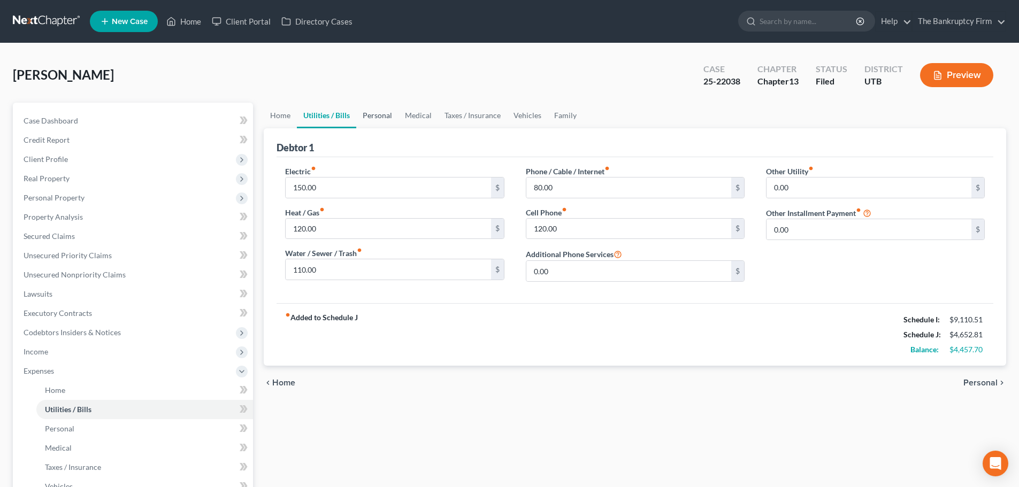
click at [378, 113] on link "Personal" at bounding box center [377, 116] width 42 height 26
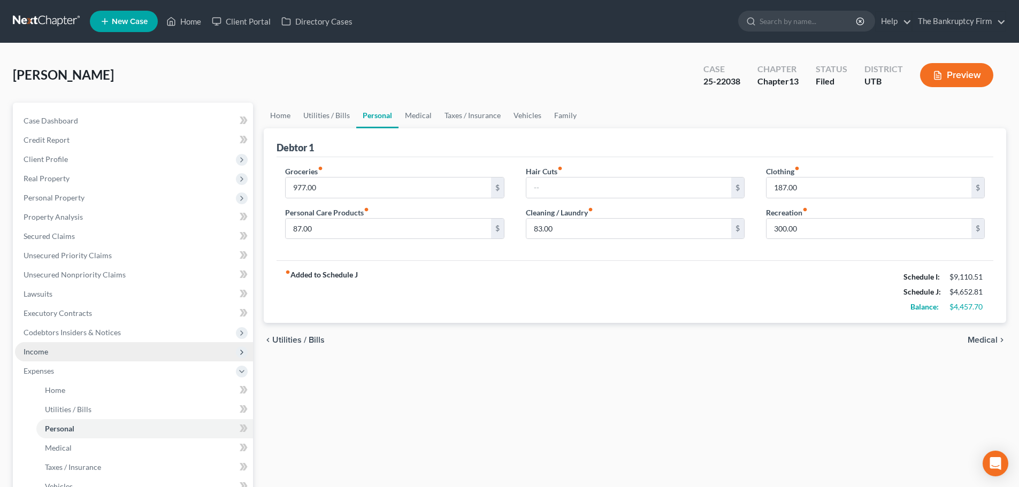
click at [42, 353] on span "Income" at bounding box center [36, 351] width 25 height 9
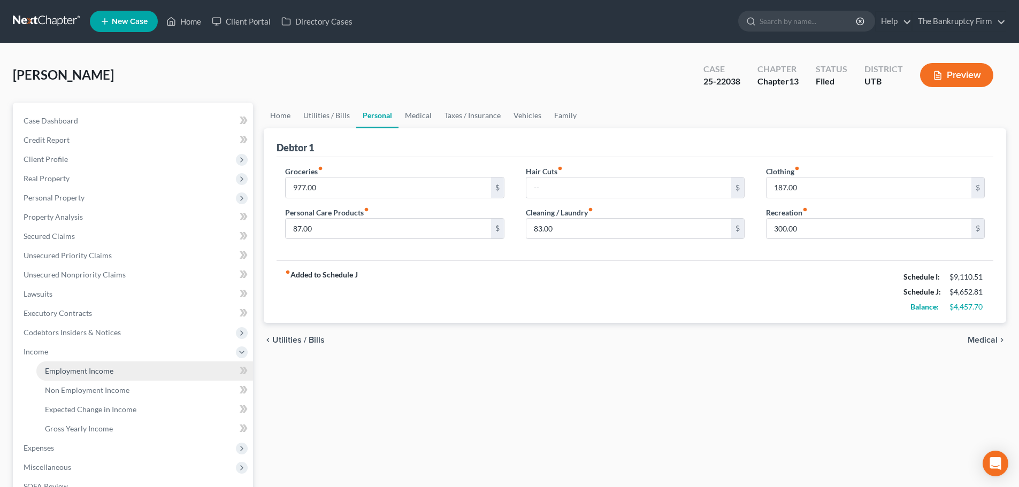
click at [64, 372] on span "Employment Income" at bounding box center [79, 370] width 68 height 9
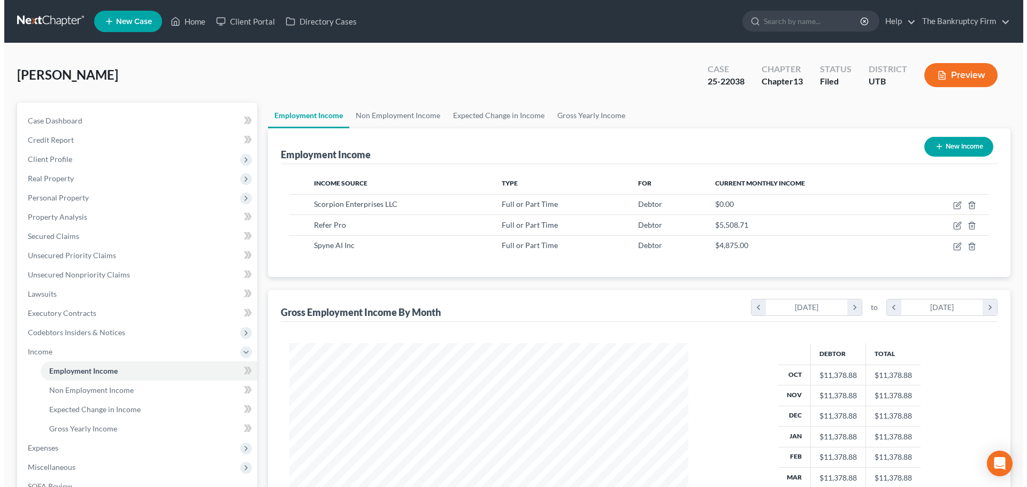
scroll to position [200, 420]
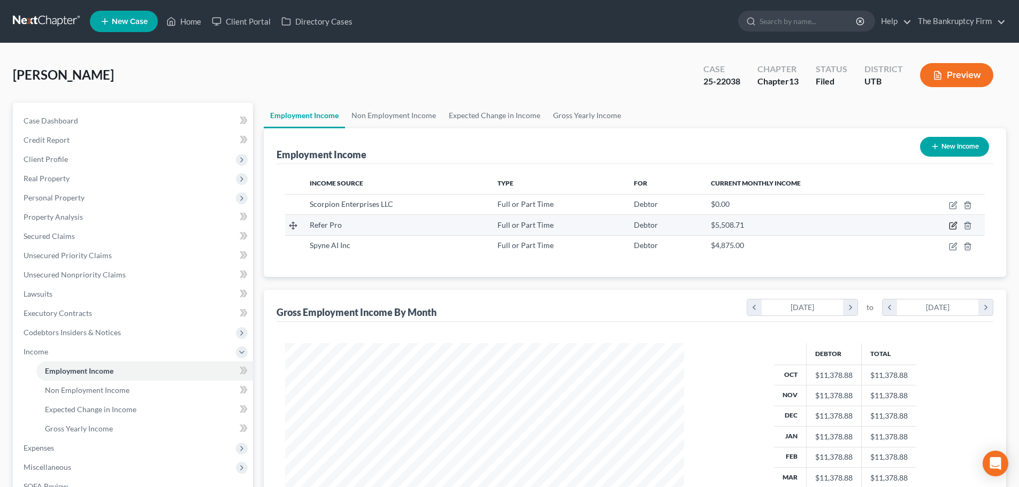
click at [739, 225] on icon "button" at bounding box center [954, 225] width 5 height 5
select select "0"
select select "46"
select select "2"
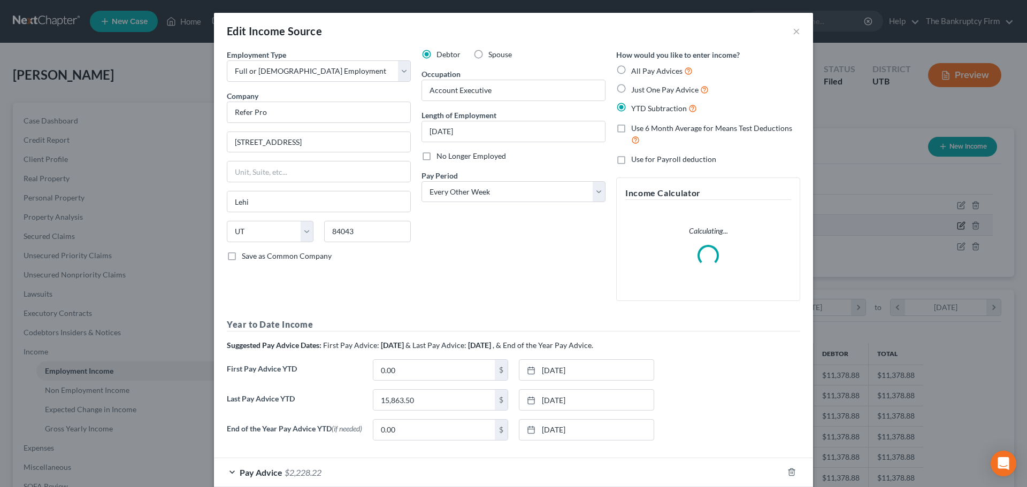
scroll to position [201, 424]
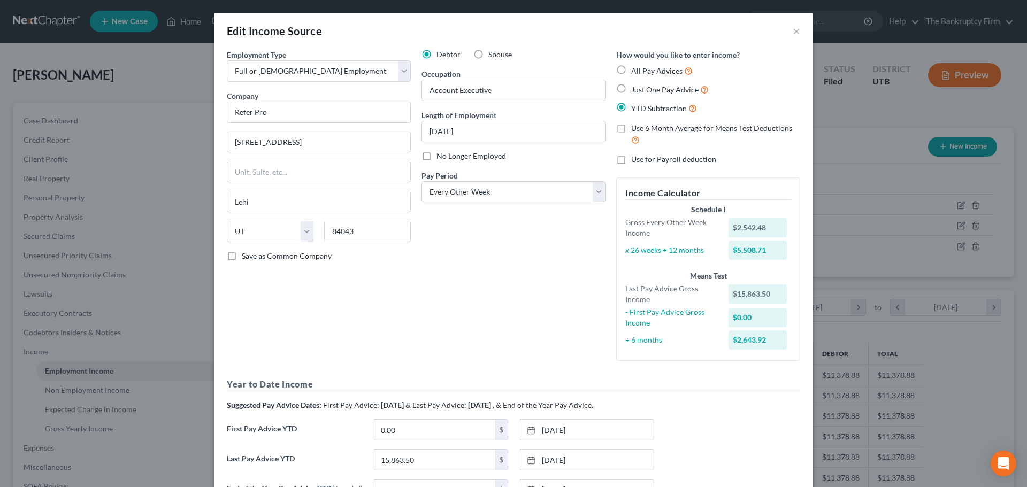
click at [437, 156] on label "No Longer Employed" at bounding box center [472, 156] width 70 height 11
click at [441, 156] on input "No Longer Employed" at bounding box center [444, 154] width 7 height 7
checkbox input "true"
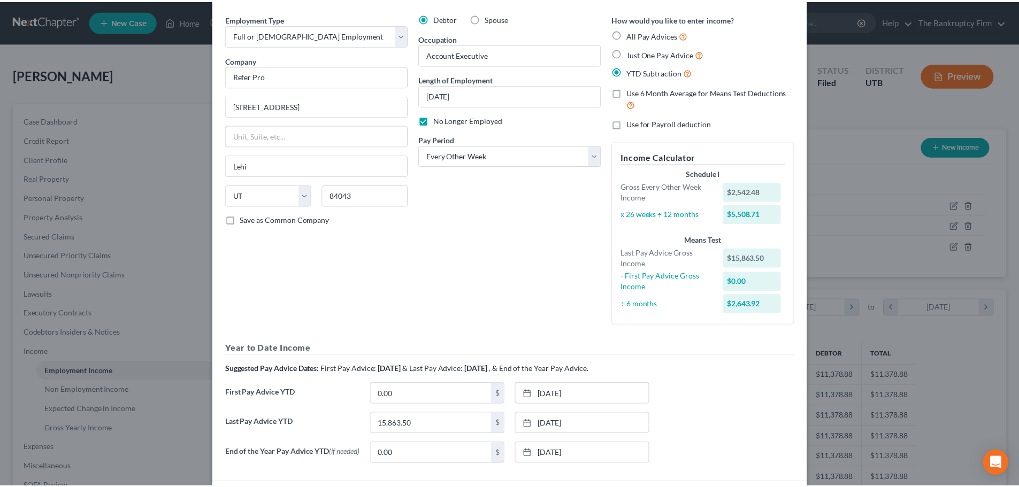
scroll to position [121, 0]
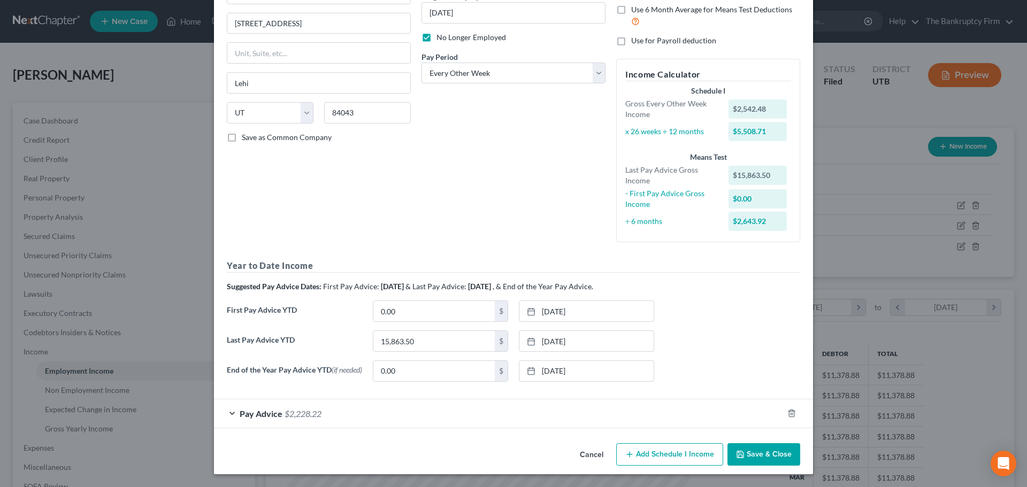
click at [739, 454] on button "Save & Close" at bounding box center [764, 454] width 73 height 22
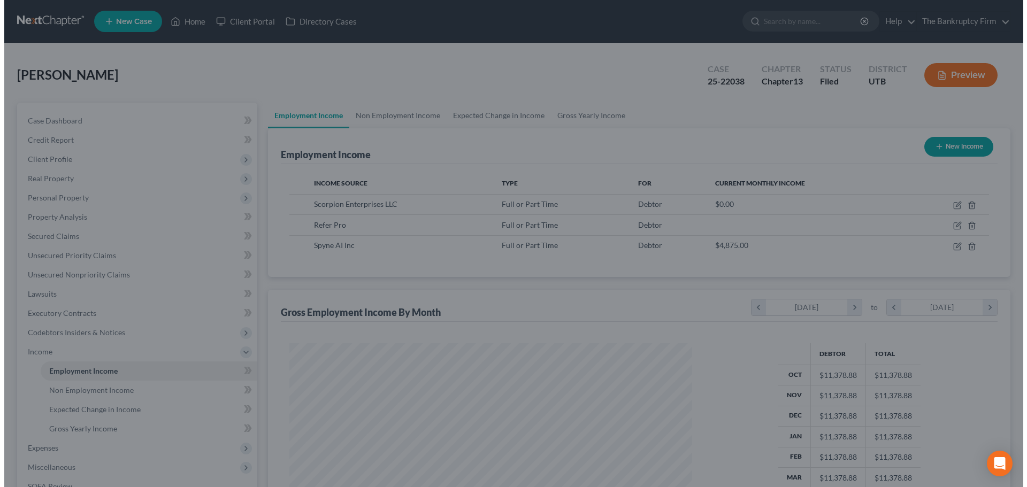
scroll to position [534744, 534523]
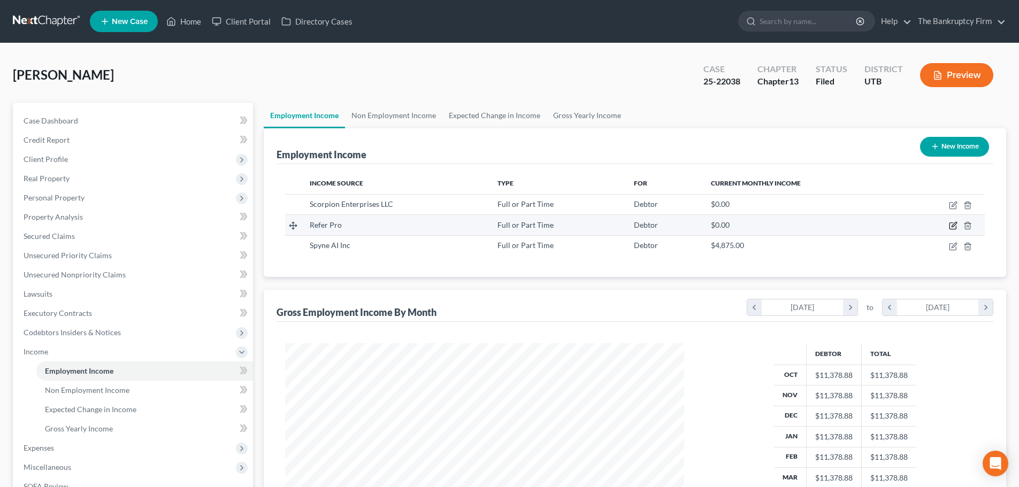
click at [739, 224] on icon "button" at bounding box center [953, 225] width 9 height 9
select select "0"
select select "46"
select select "2"
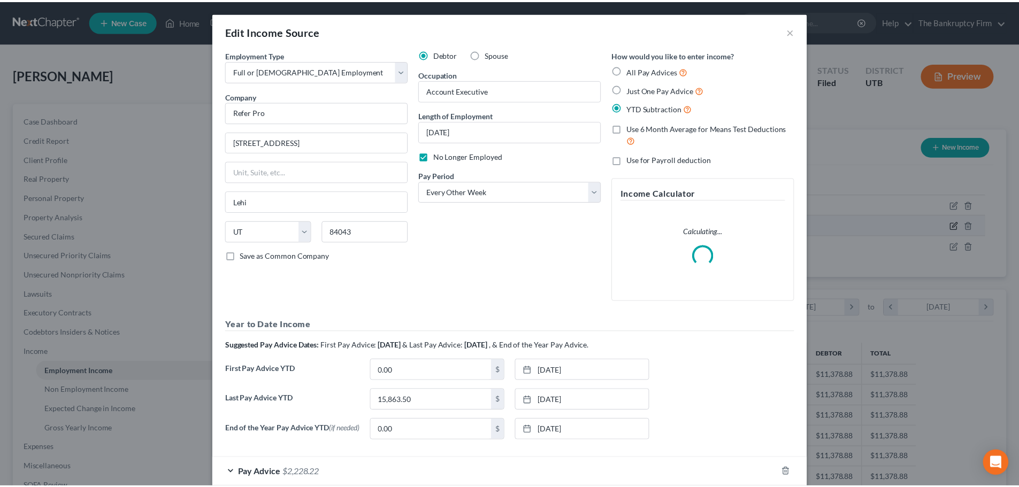
scroll to position [201, 424]
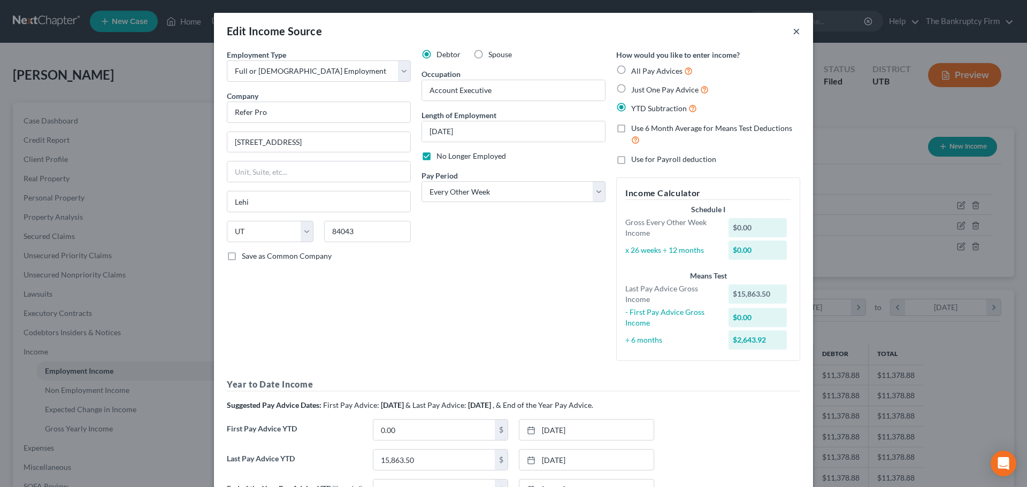
click at [739, 33] on button "×" at bounding box center [796, 31] width 7 height 13
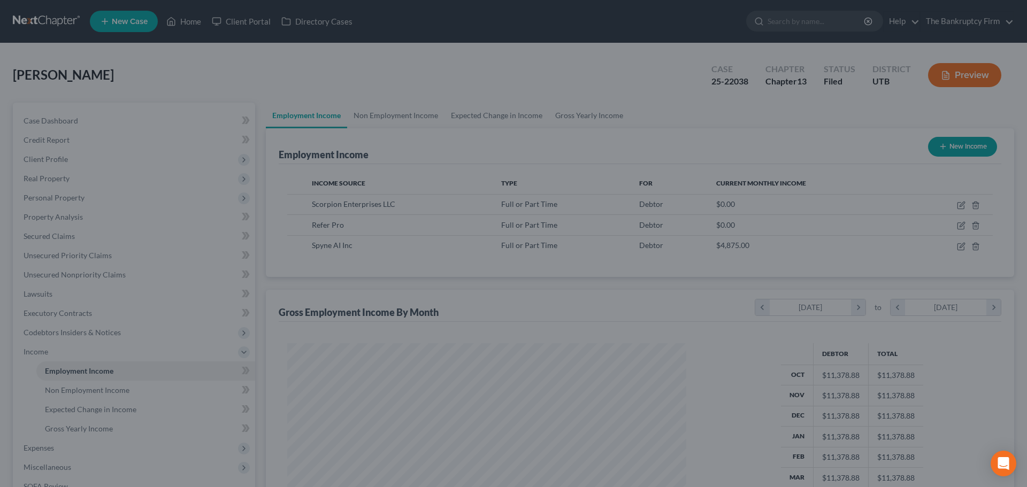
scroll to position [534744, 534523]
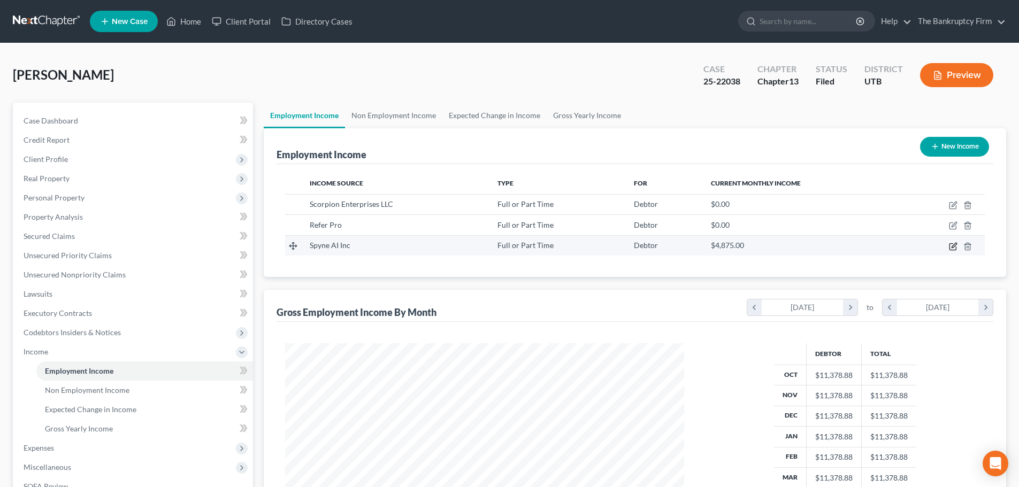
click at [739, 244] on icon "button" at bounding box center [953, 246] width 9 height 9
select select "0"
select select "7"
select select "2"
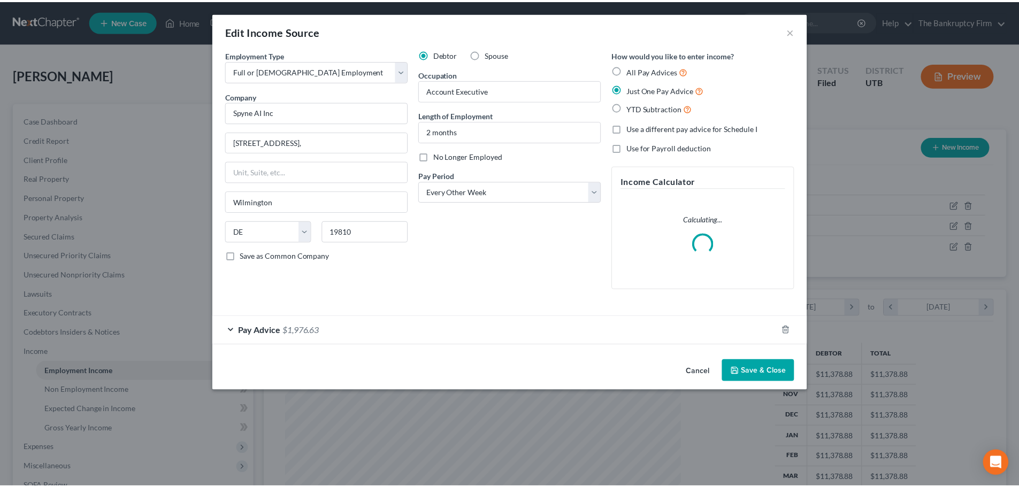
scroll to position [201, 424]
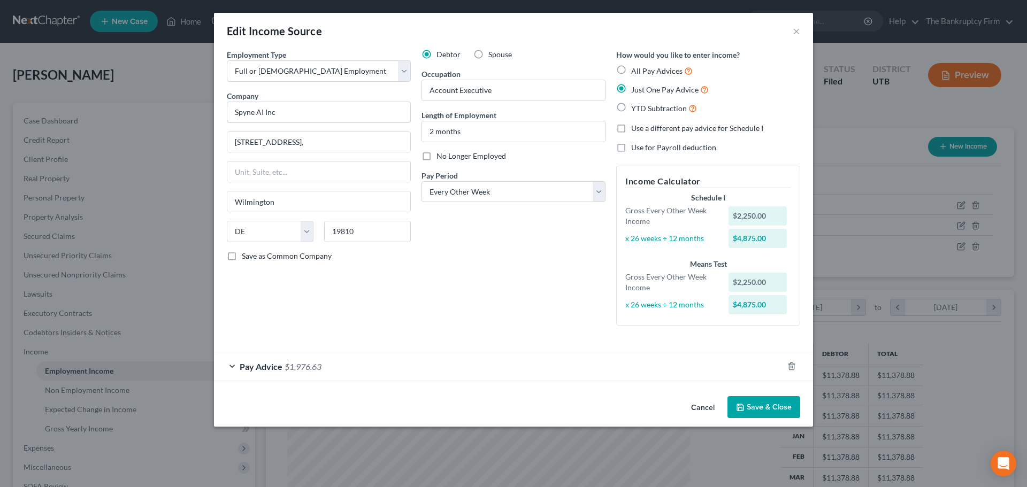
click at [739, 408] on button "Save & Close" at bounding box center [764, 407] width 73 height 22
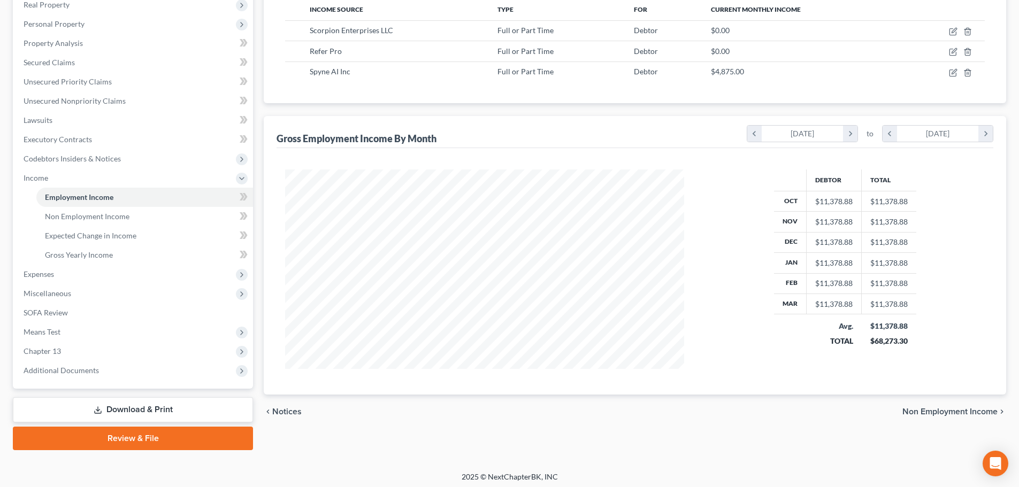
scroll to position [178, 0]
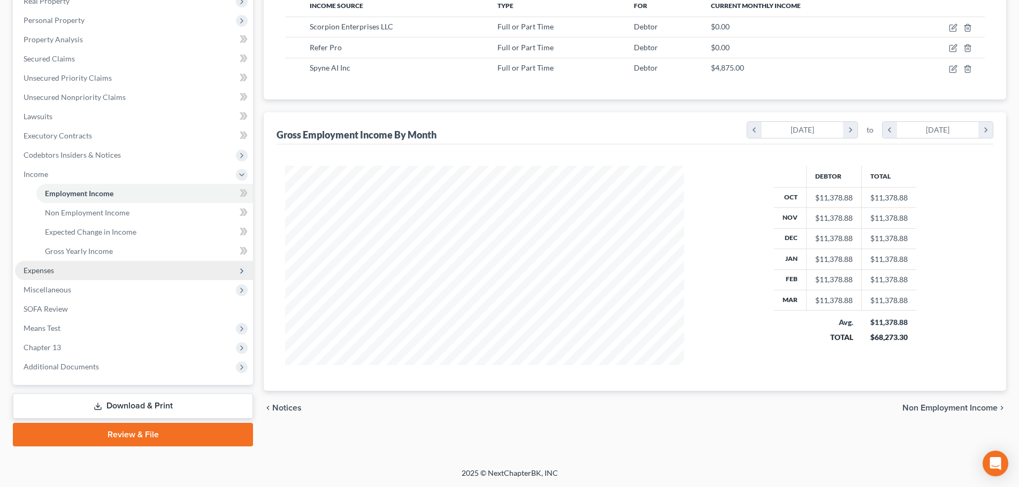
click at [36, 271] on span "Expenses" at bounding box center [39, 270] width 30 height 9
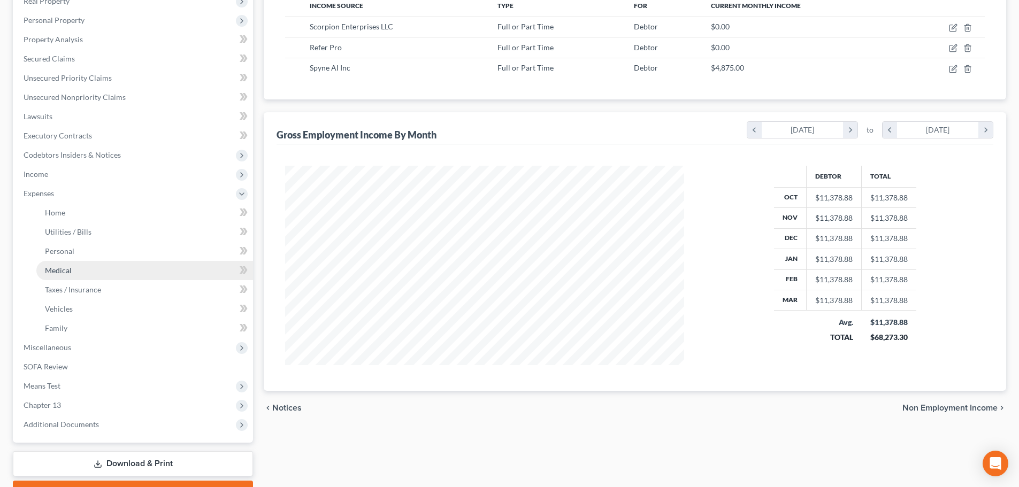
click at [59, 271] on span "Medical" at bounding box center [58, 270] width 27 height 9
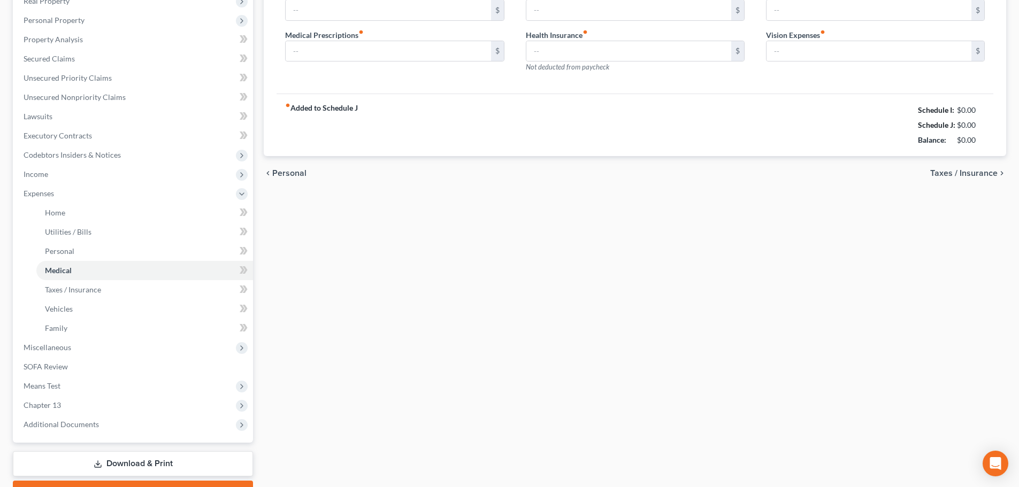
scroll to position [123, 0]
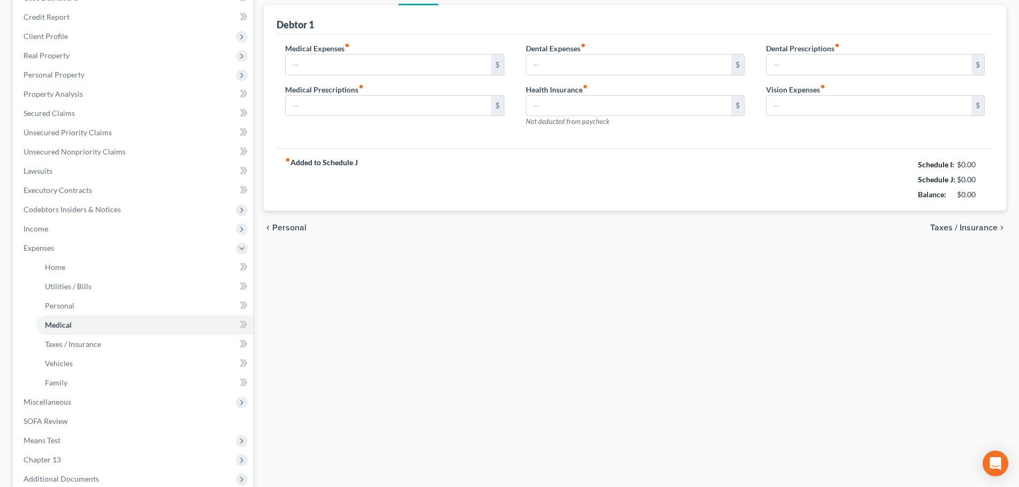
type input "40.00"
type input "100.00"
type input "0.00"
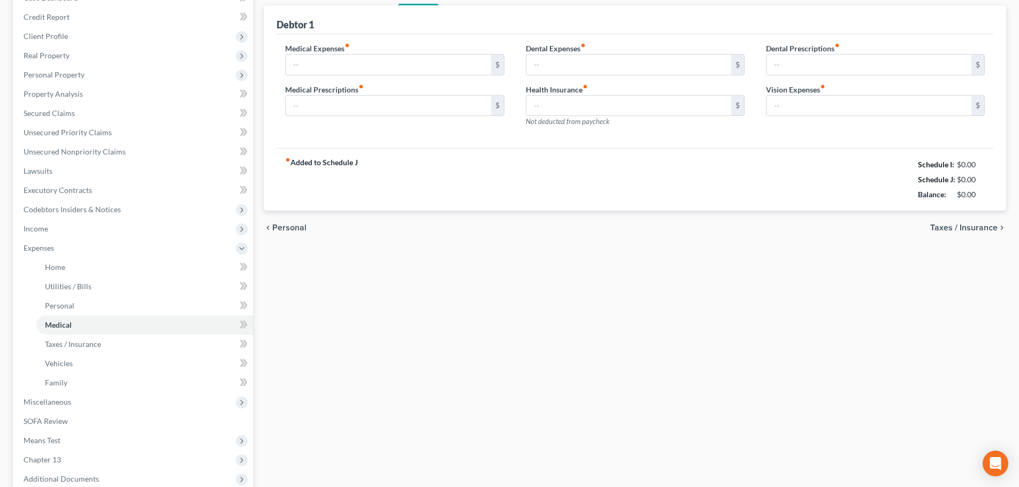
type input "0.00"
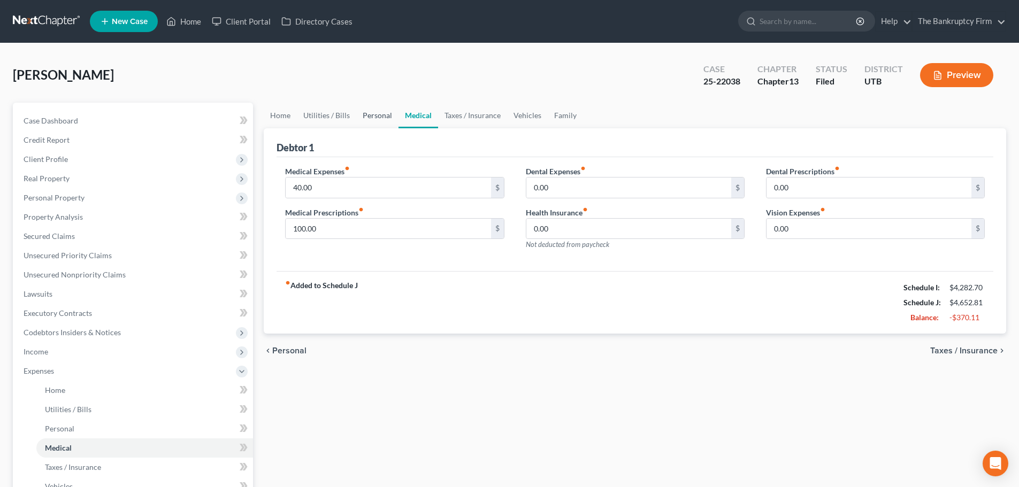
click at [376, 117] on link "Personal" at bounding box center [377, 116] width 42 height 26
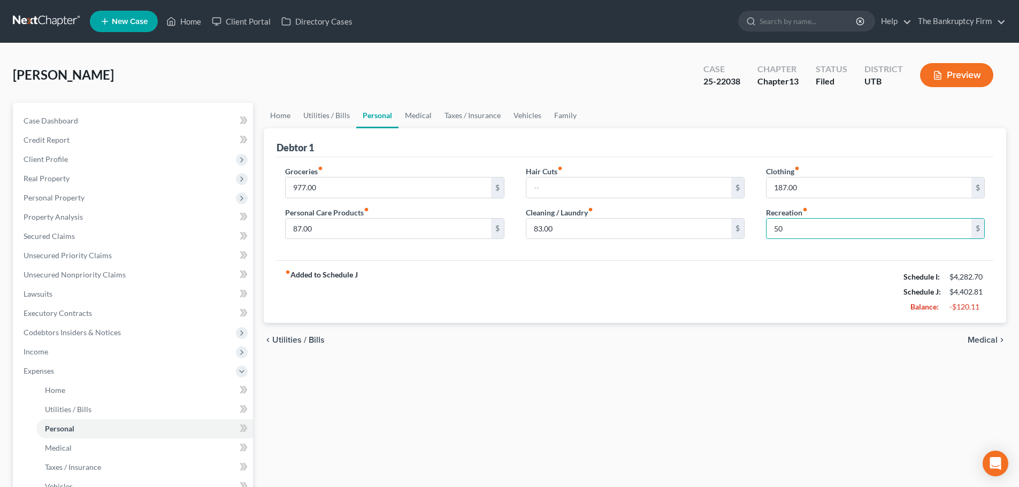
type input "50"
click at [739, 214] on label "Recreation fiber_manual_record" at bounding box center [787, 212] width 42 height 11
click at [423, 211] on div "Personal Care Products fiber_manual_record 87.00 $" at bounding box center [394, 223] width 219 height 33
drag, startPoint x: 778, startPoint y: 185, endPoint x: 785, endPoint y: 209, distance: 24.5
click at [739, 186] on input "187.00" at bounding box center [869, 188] width 205 height 20
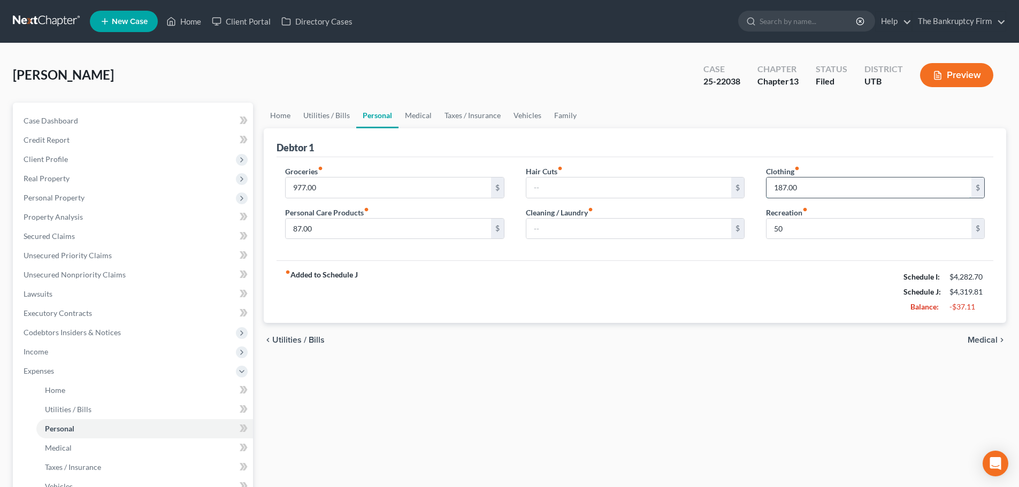
click at [739, 188] on input "187.00" at bounding box center [869, 188] width 205 height 20
click at [739, 183] on input "187.00" at bounding box center [869, 188] width 205 height 20
click at [739, 187] on input "187.00" at bounding box center [869, 188] width 205 height 20
click at [739, 227] on input "50" at bounding box center [869, 229] width 205 height 20
type input "89.89"
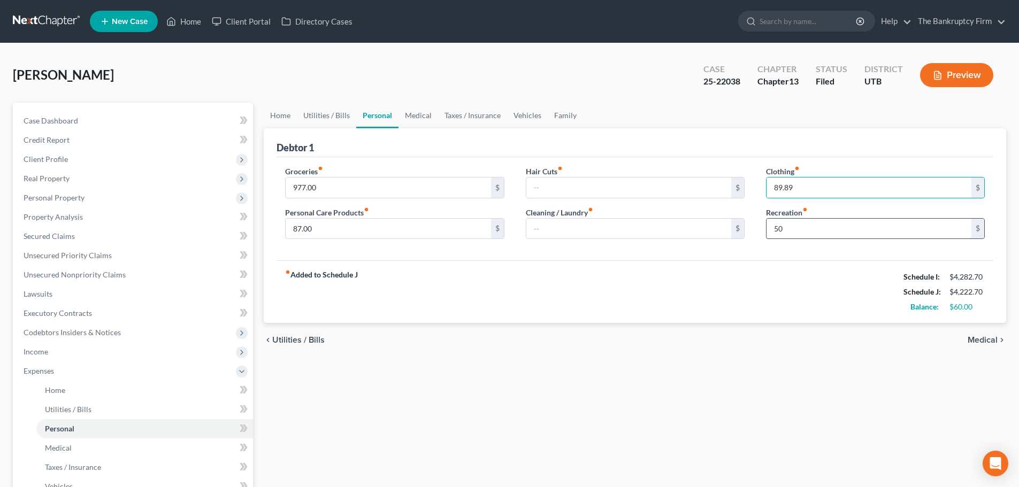
click at [739, 226] on input "50" at bounding box center [869, 229] width 205 height 20
click at [431, 231] on input "87.00" at bounding box center [388, 229] width 205 height 20
click at [407, 119] on link "Medical" at bounding box center [419, 116] width 40 height 26
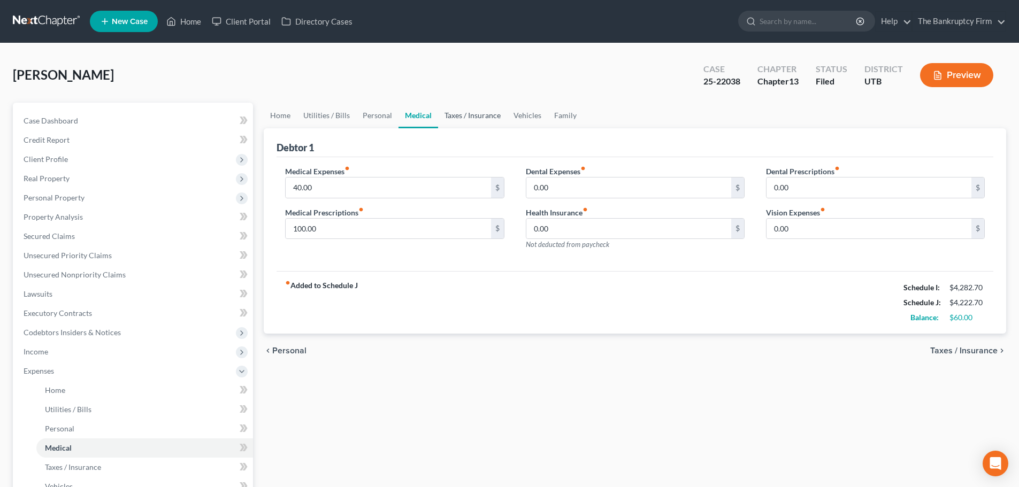
click at [447, 116] on link "Taxes / Insurance" at bounding box center [472, 116] width 69 height 26
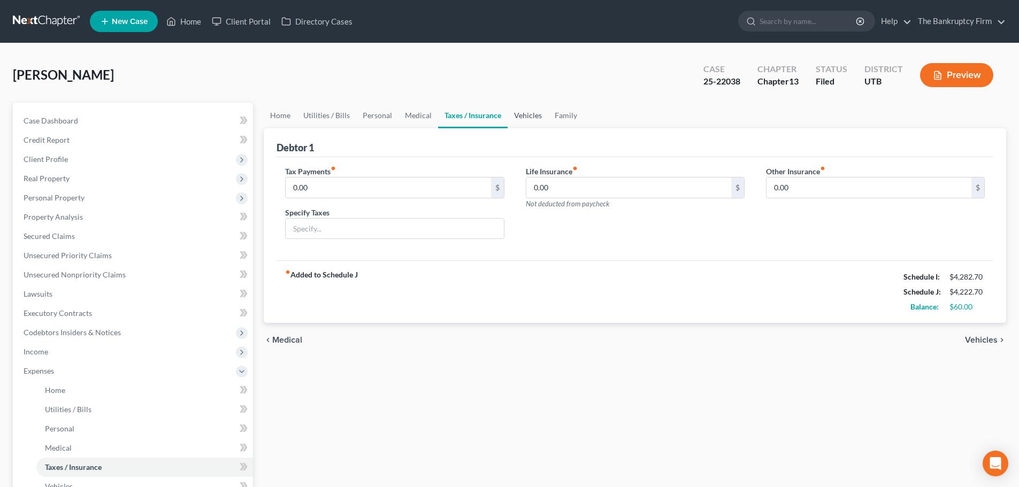
click at [536, 114] on link "Vehicles" at bounding box center [528, 116] width 41 height 26
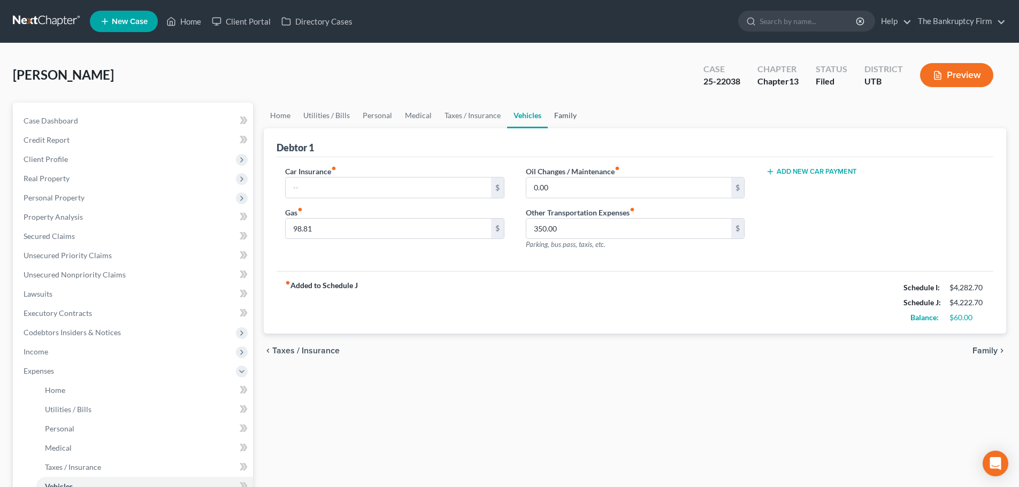
click at [561, 114] on link "Family" at bounding box center [565, 116] width 35 height 26
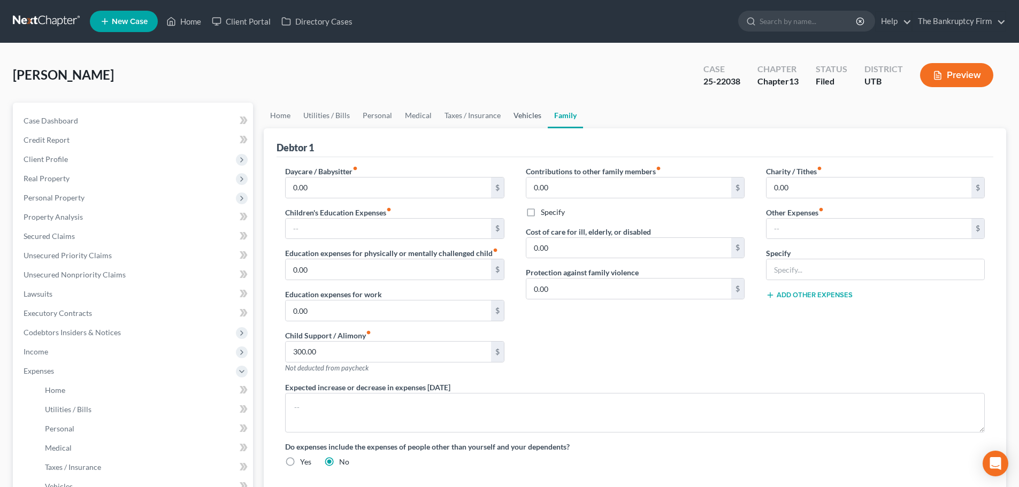
click at [516, 113] on link "Vehicles" at bounding box center [527, 116] width 41 height 26
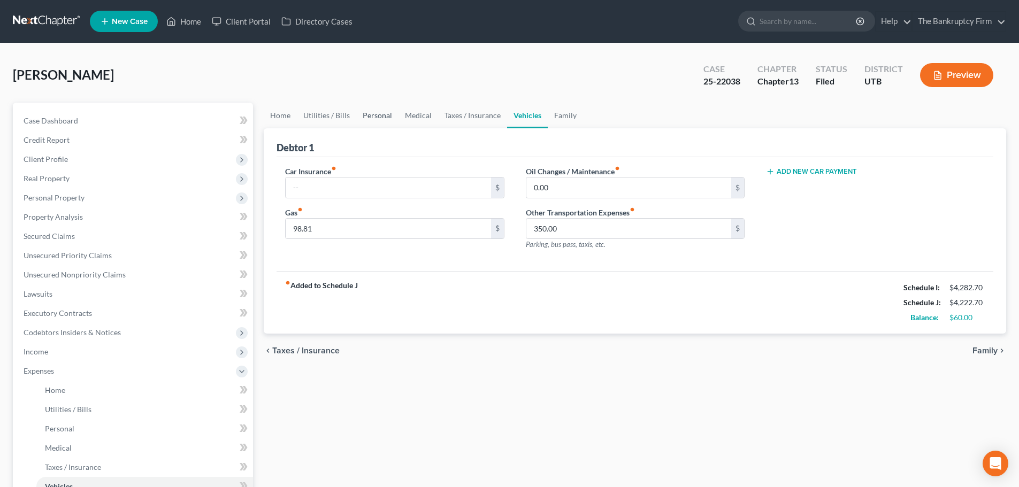
click at [365, 118] on link "Personal" at bounding box center [377, 116] width 42 height 26
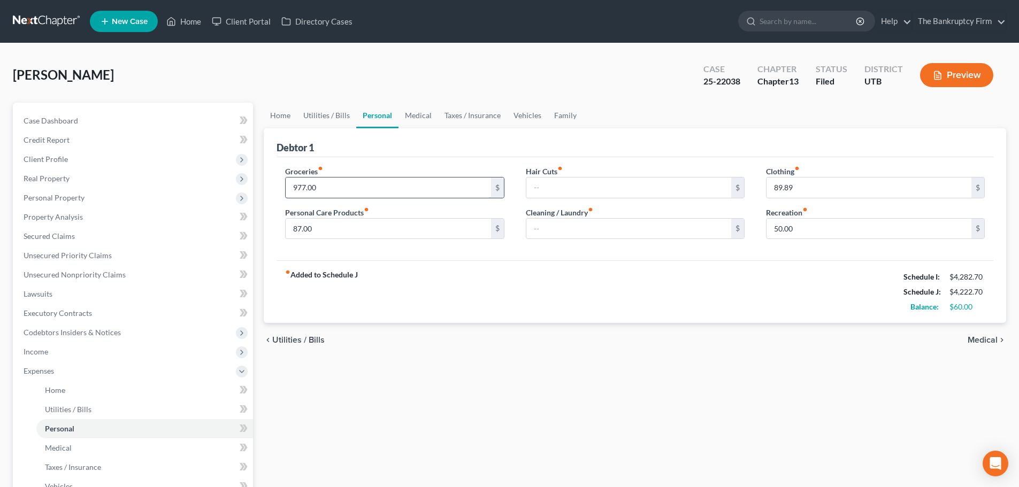
click at [300, 188] on input "977.00" at bounding box center [388, 188] width 205 height 20
drag, startPoint x: 304, startPoint y: 188, endPoint x: 286, endPoint y: 188, distance: 18.2
click at [286, 188] on input "977.00" at bounding box center [388, 188] width 205 height 20
type input "862.00"
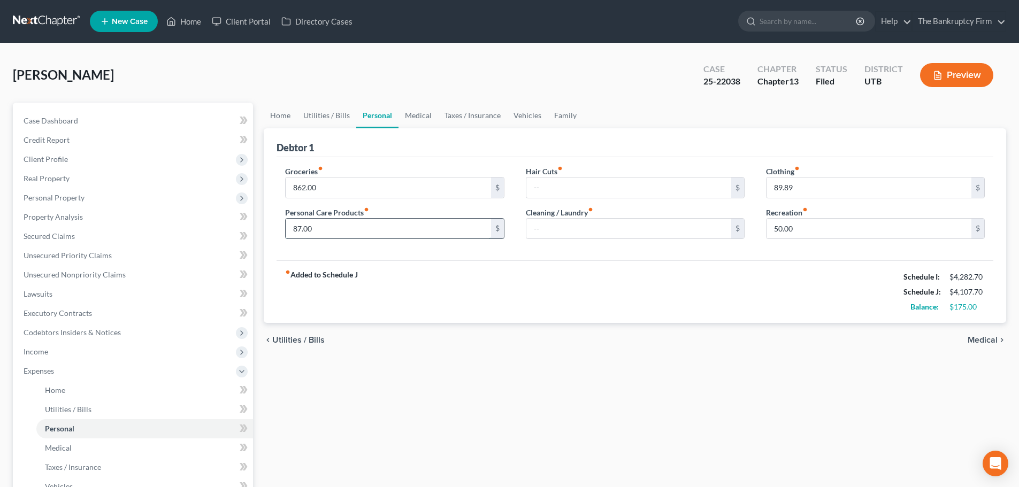
click at [385, 229] on input "87.00" at bounding box center [388, 229] width 205 height 20
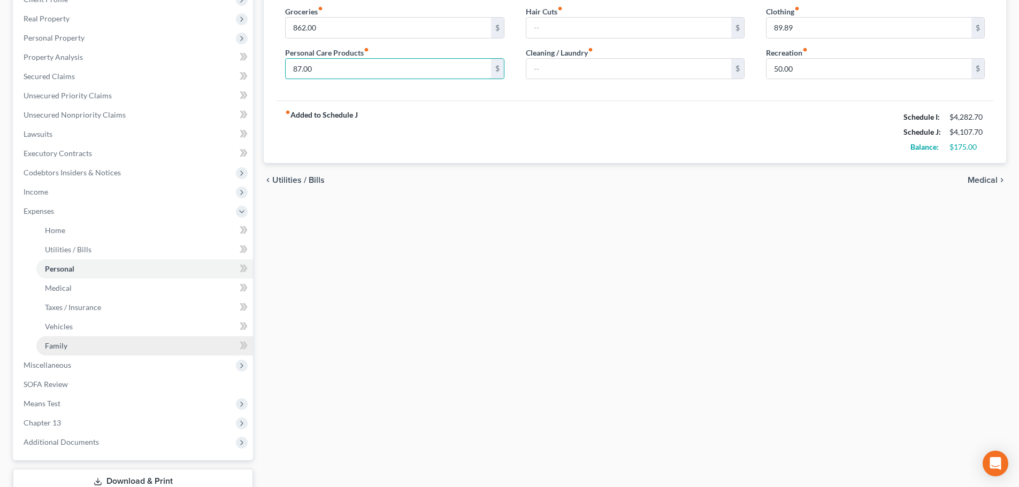
scroll to position [160, 0]
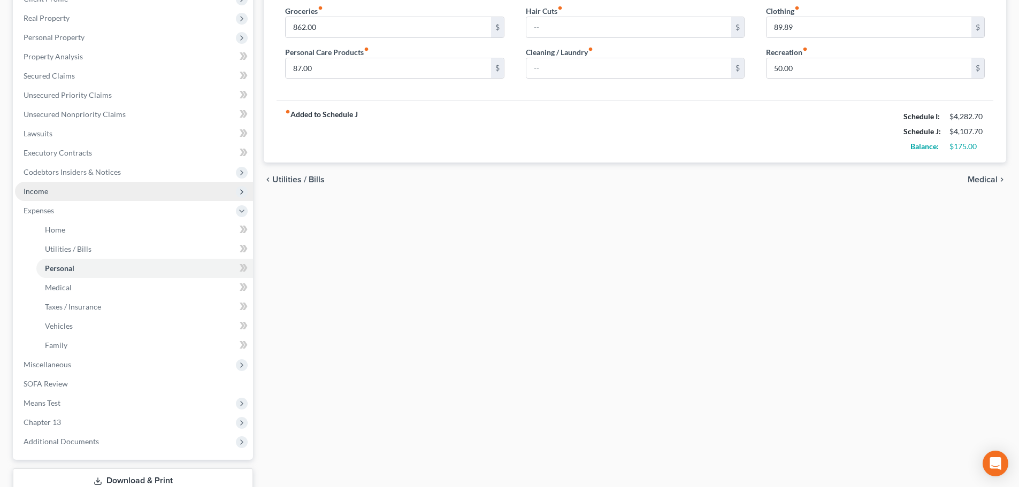
click at [46, 190] on span "Income" at bounding box center [36, 191] width 25 height 9
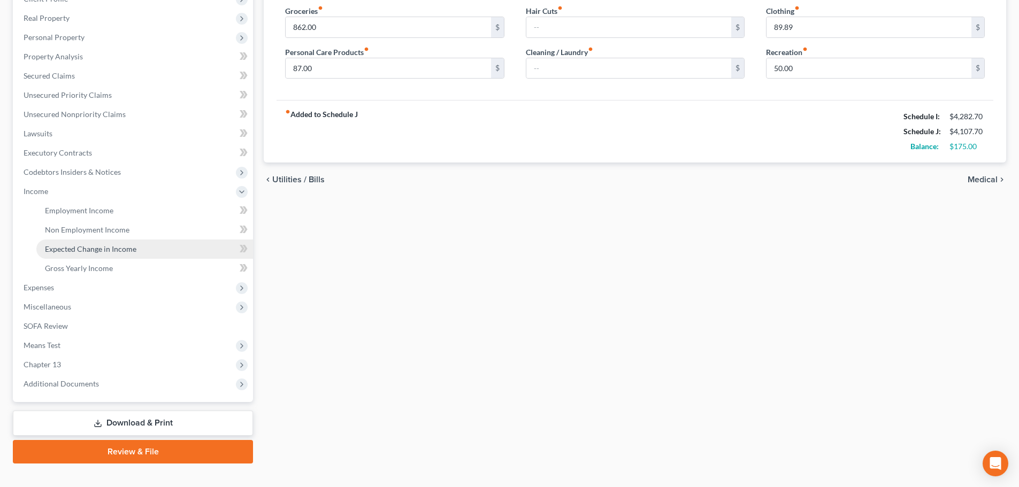
click at [76, 249] on span "Expected Change in Income" at bounding box center [90, 248] width 91 height 9
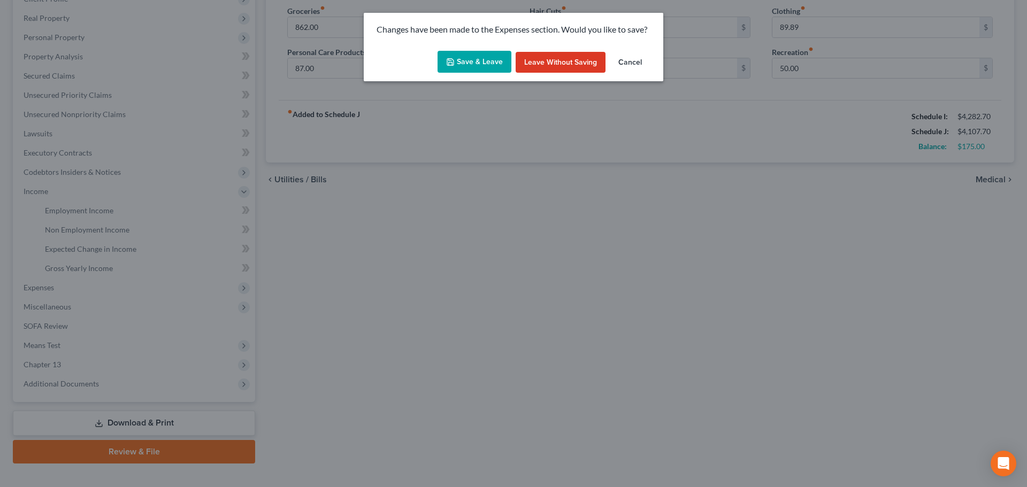
click at [483, 67] on button "Save & Leave" at bounding box center [475, 62] width 74 height 22
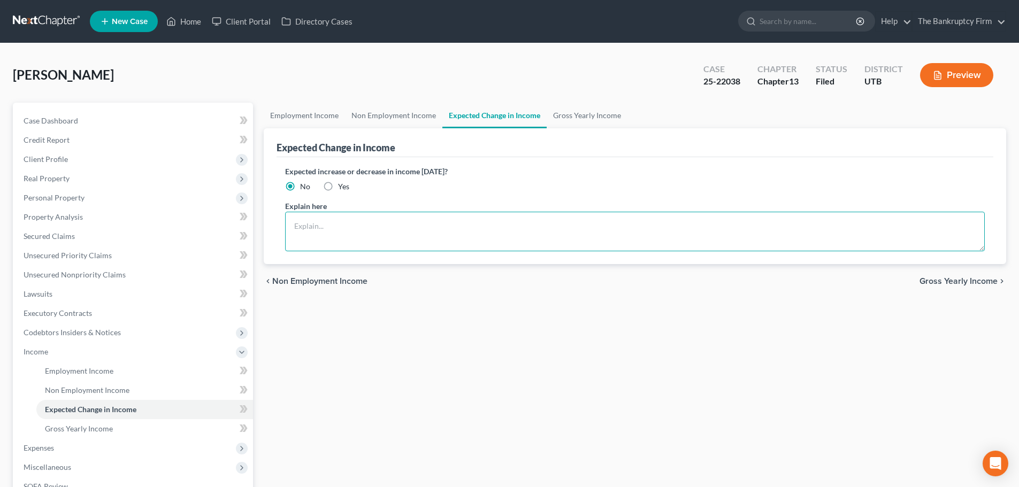
click at [296, 226] on textarea at bounding box center [635, 232] width 700 height 40
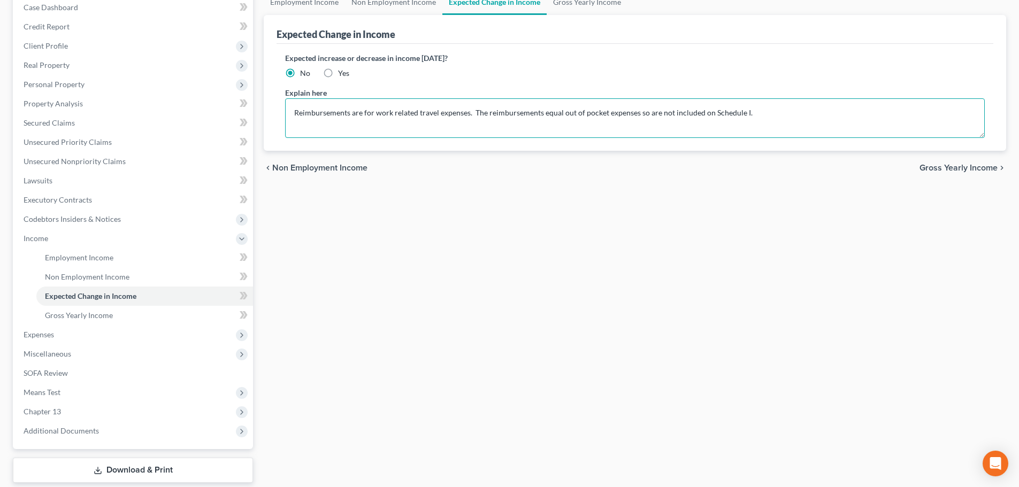
scroll to position [160, 0]
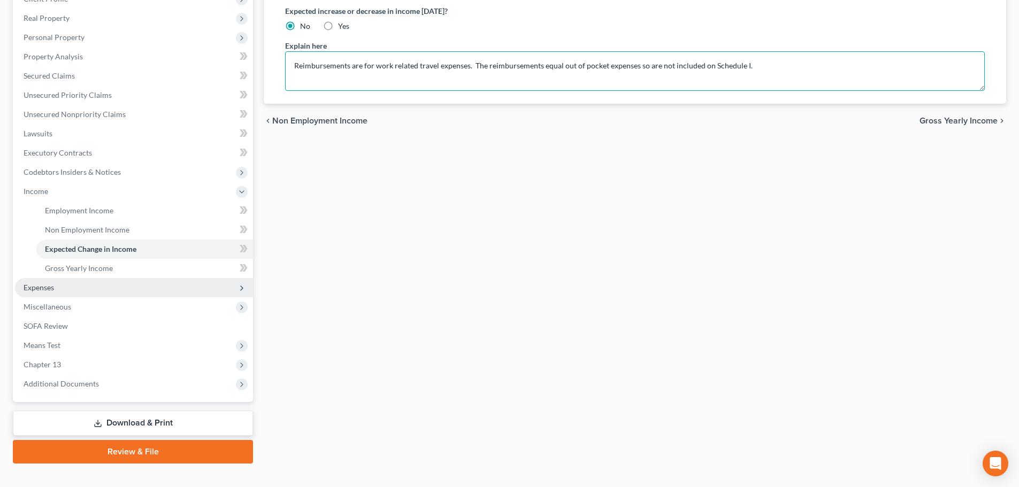
type textarea "Reimbursements are for work related travel expenses. The reimbursements equal o…"
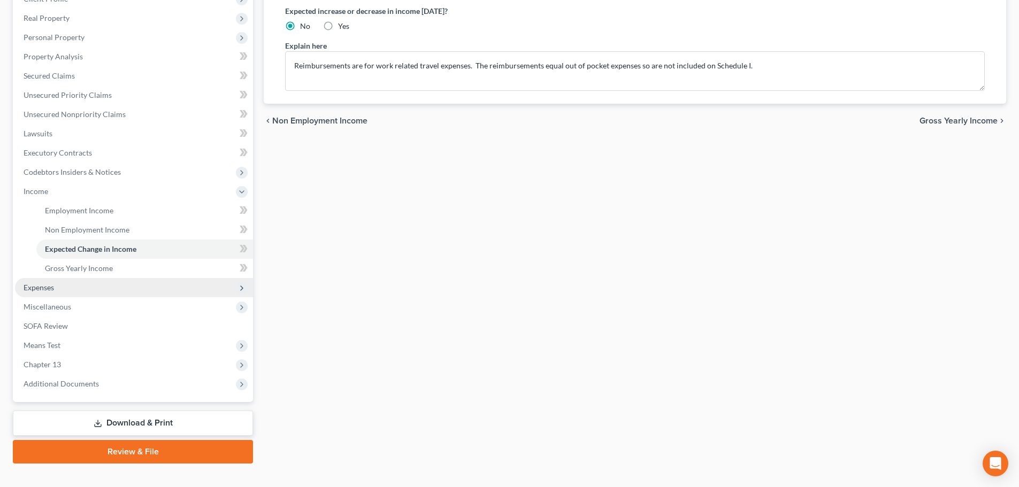
click at [41, 284] on span "Expenses" at bounding box center [39, 287] width 30 height 9
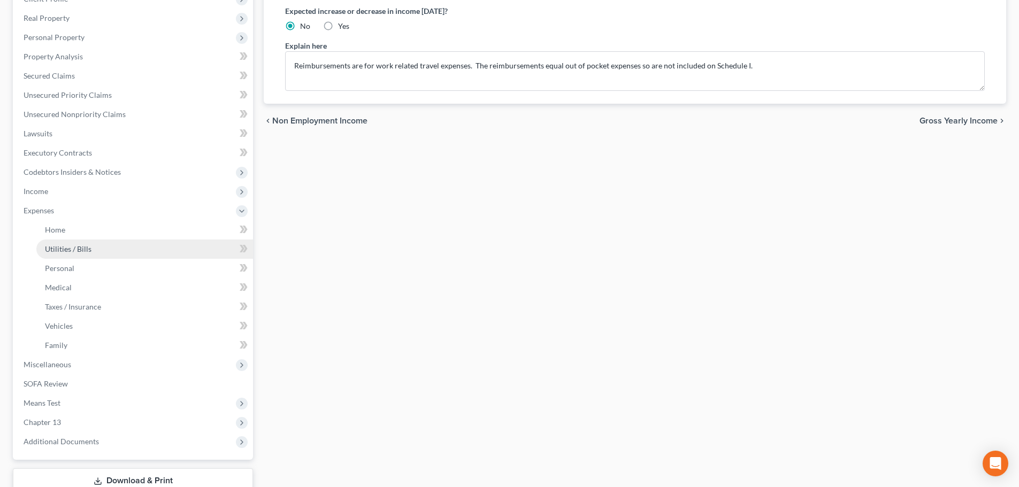
click at [74, 248] on span "Utilities / Bills" at bounding box center [68, 248] width 47 height 9
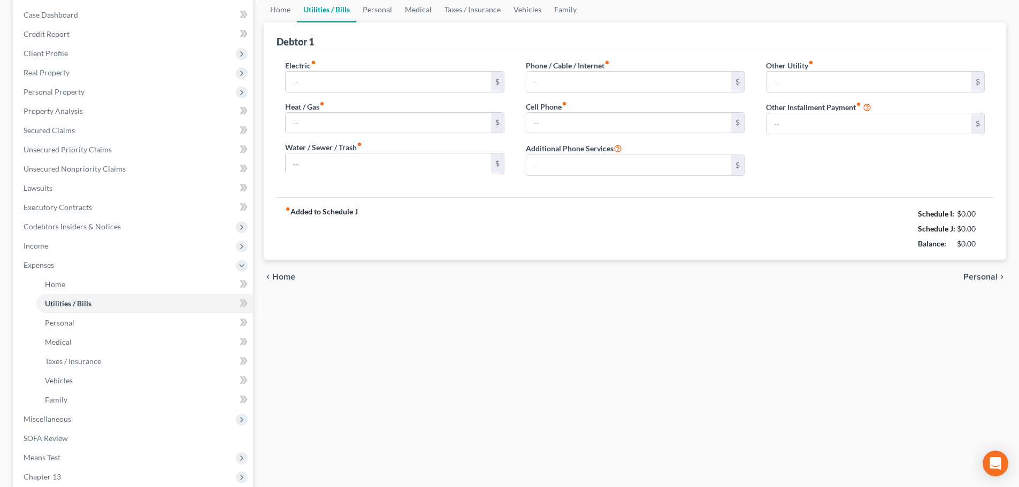
type input "150.00"
type input "120.00"
type input "110.00"
type input "80.00"
type input "120.00"
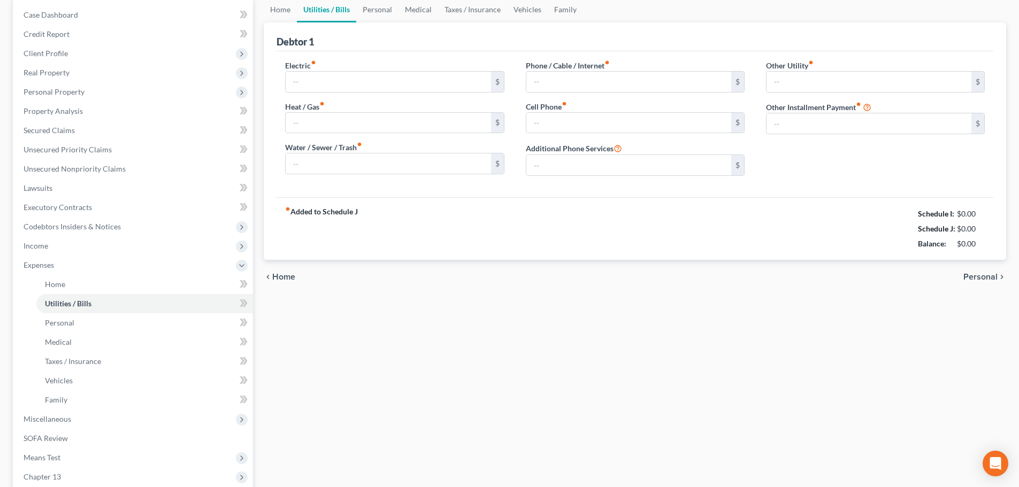
type input "0.00"
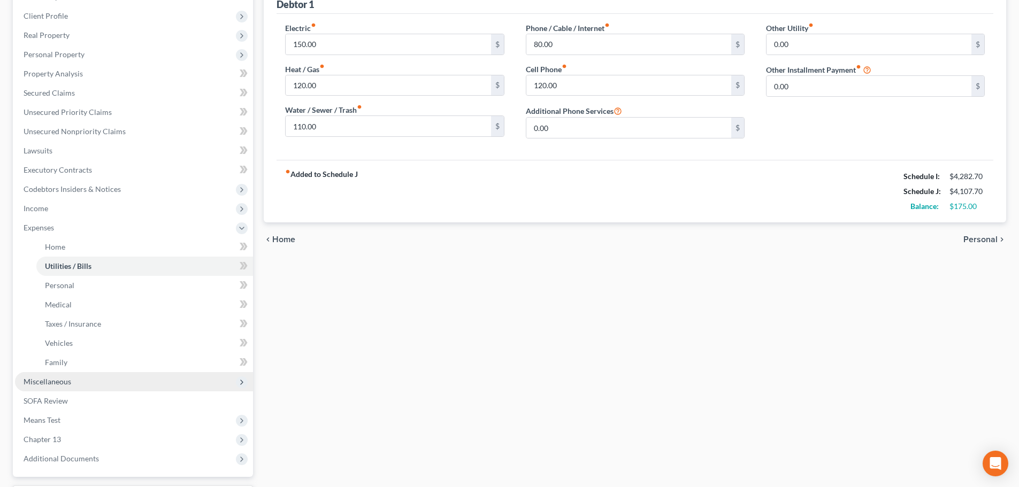
scroll to position [235, 0]
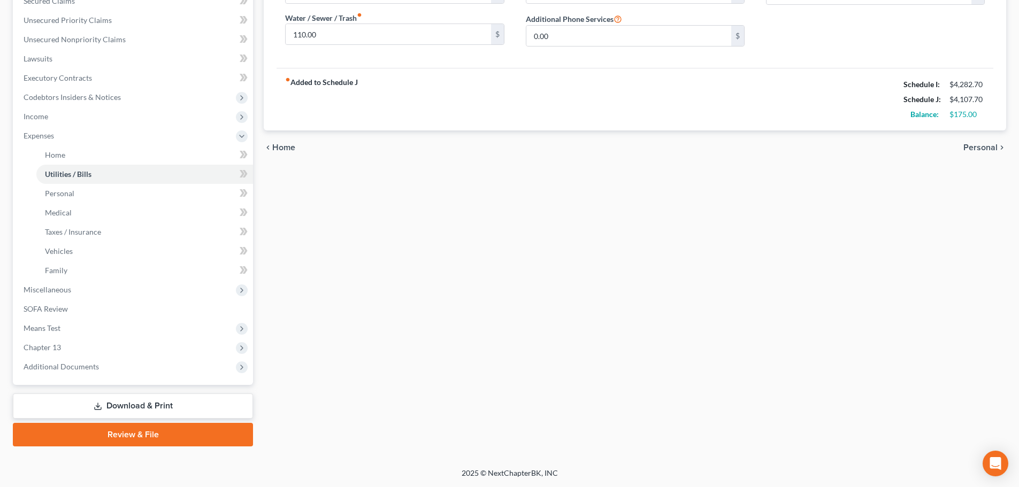
click at [131, 405] on link "Download & Print" at bounding box center [133, 406] width 240 height 25
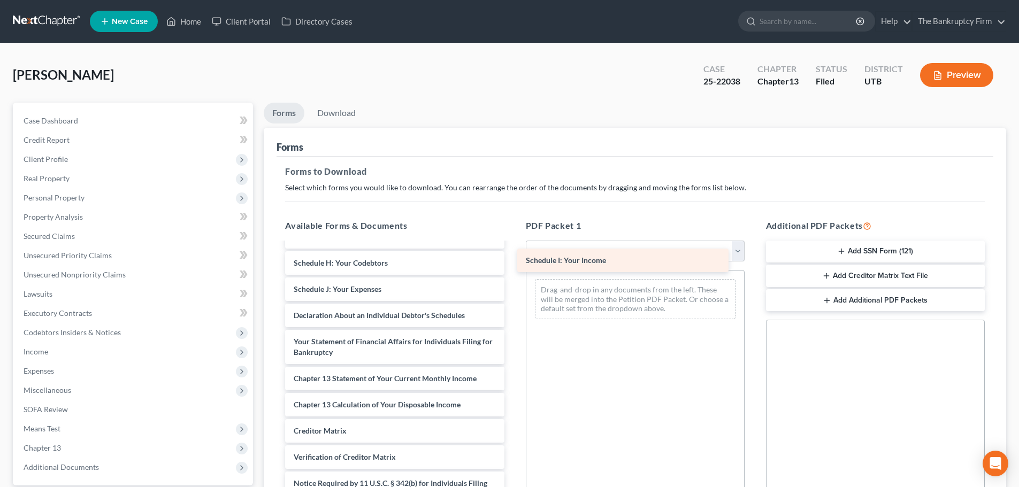
scroll to position [302, 0]
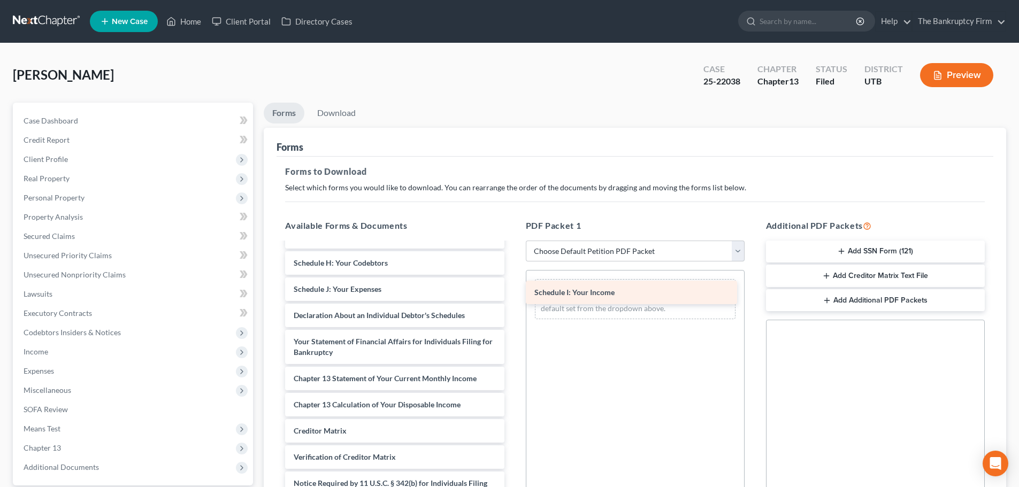
drag, startPoint x: 400, startPoint y: 273, endPoint x: 632, endPoint y: 293, distance: 233.0
click at [512, 293] on div "Schedule I: Your Income CCC-pdf Installments Fee Sheets taxdecdso-single (7)-pd…" at bounding box center [395, 237] width 236 height 591
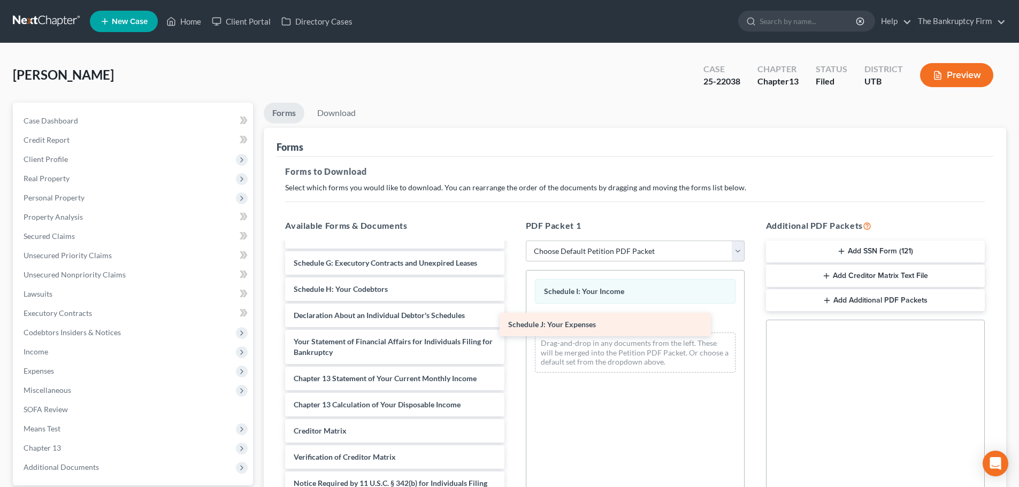
scroll to position [275, 0]
drag, startPoint x: 352, startPoint y: 288, endPoint x: 611, endPoint y: 318, distance: 260.6
click at [512, 318] on div "Schedule J: Your Expenses CCC-pdf Installments Fee Sheets taxdecdso-single (7)-…" at bounding box center [395, 250] width 236 height 564
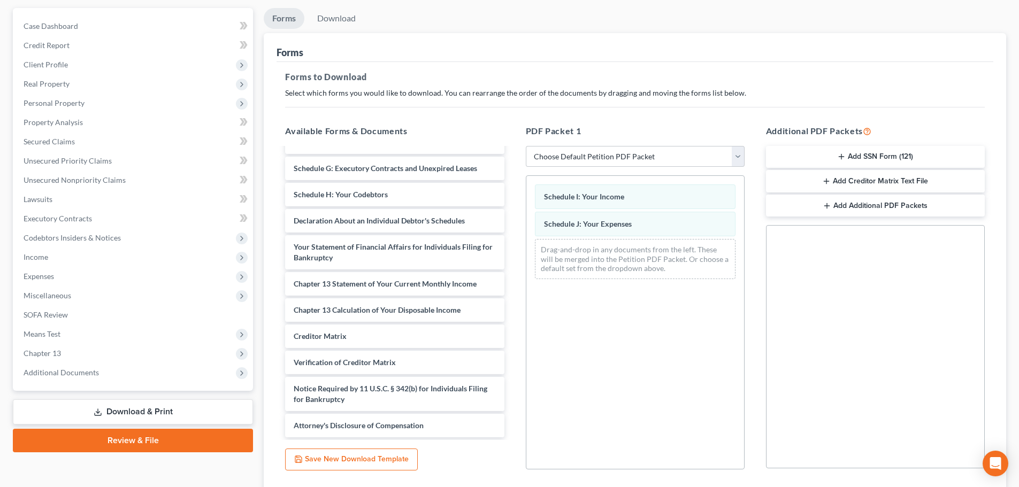
scroll to position [173, 0]
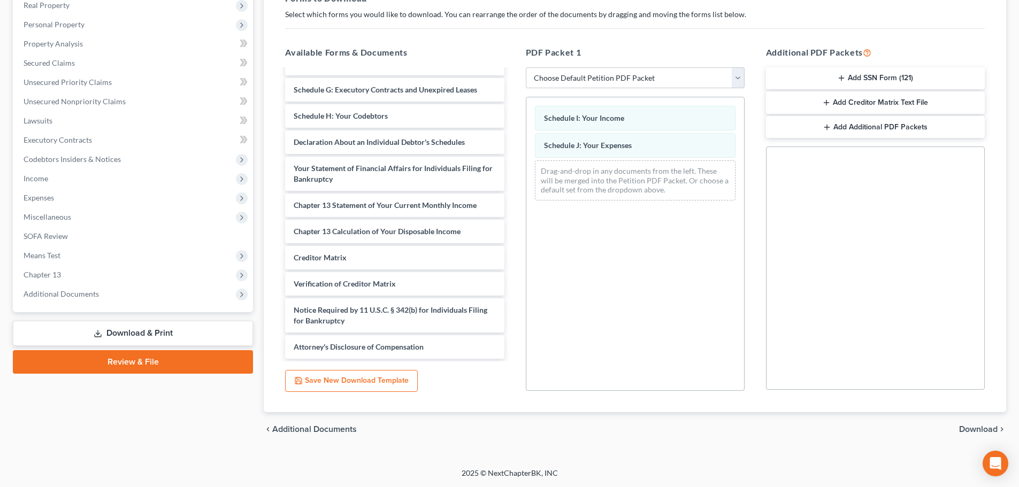
click at [739, 428] on span "Download" at bounding box center [978, 429] width 39 height 9
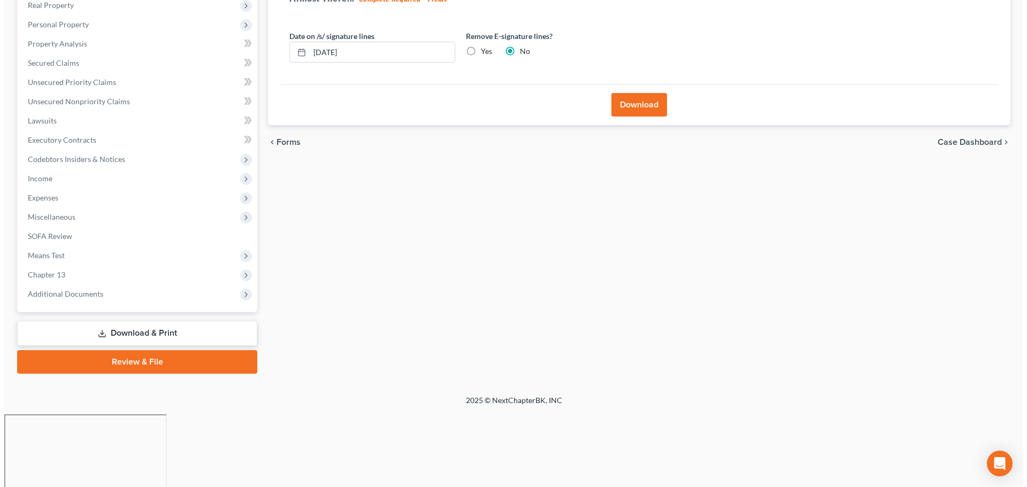
scroll to position [101, 0]
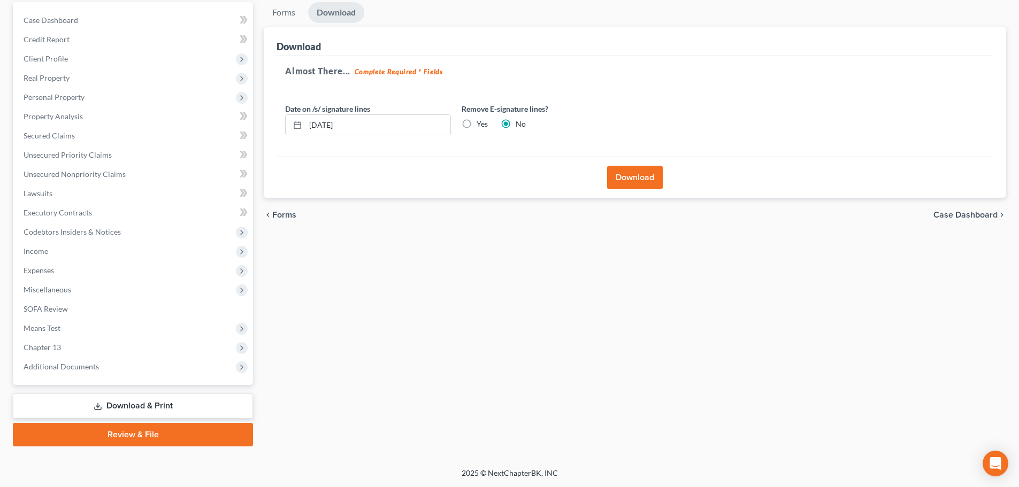
click at [631, 177] on button "Download" at bounding box center [635, 178] width 56 height 24
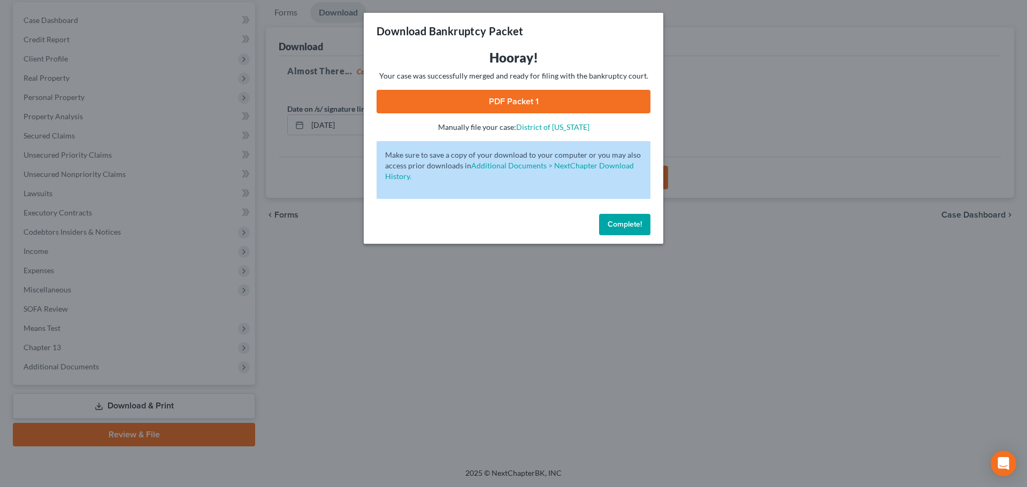
click at [493, 104] on link "PDF Packet 1" at bounding box center [514, 102] width 274 height 24
click at [630, 220] on span "Complete!" at bounding box center [625, 224] width 34 height 9
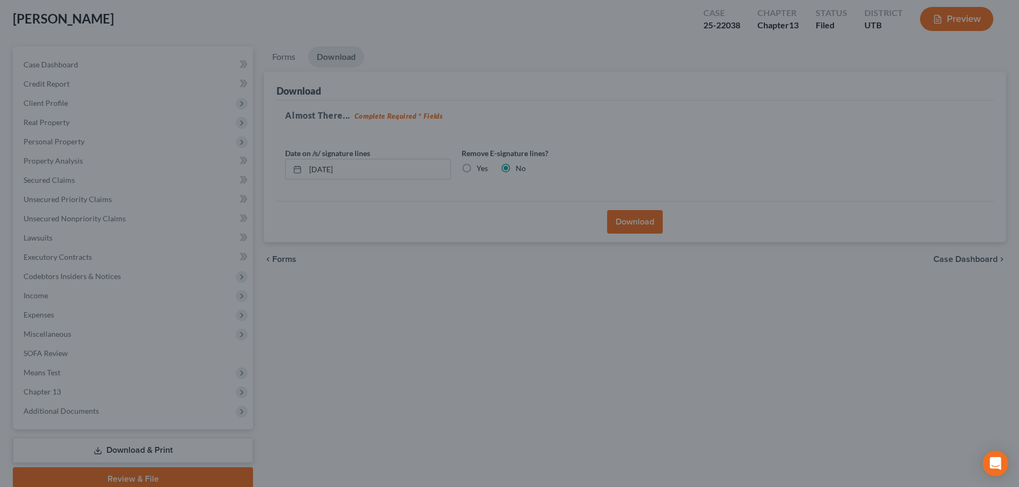
scroll to position [0, 0]
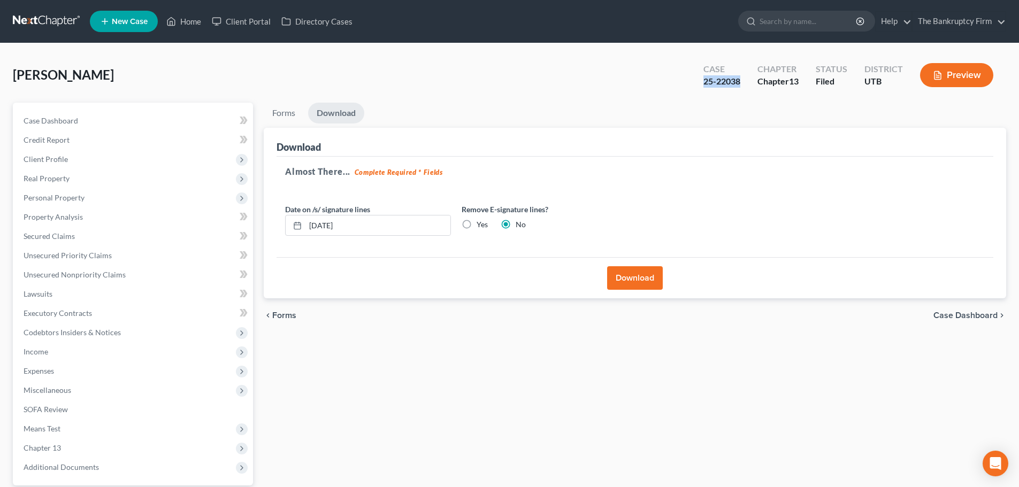
drag, startPoint x: 744, startPoint y: 80, endPoint x: 703, endPoint y: 86, distance: 41.2
click at [703, 86] on div "Case 25-22038" at bounding box center [722, 76] width 54 height 32
copy div "25-22038"
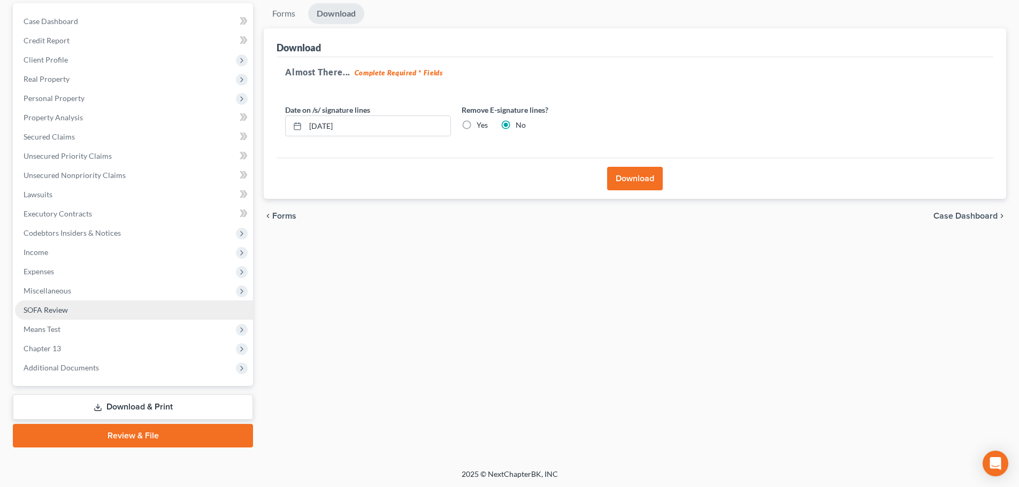
scroll to position [101, 0]
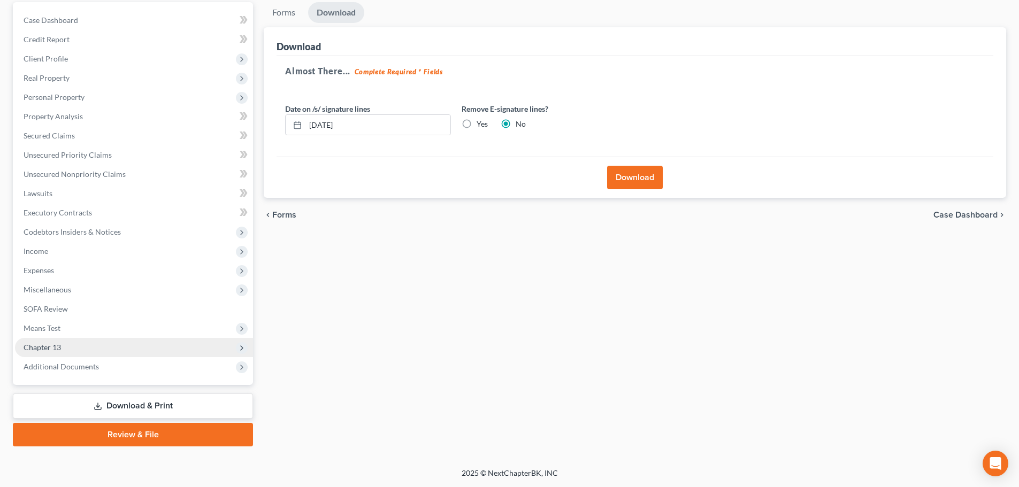
drag, startPoint x: 31, startPoint y: 346, endPoint x: 42, endPoint y: 351, distance: 12.2
click at [31, 346] on span "Chapter 13" at bounding box center [42, 347] width 37 height 9
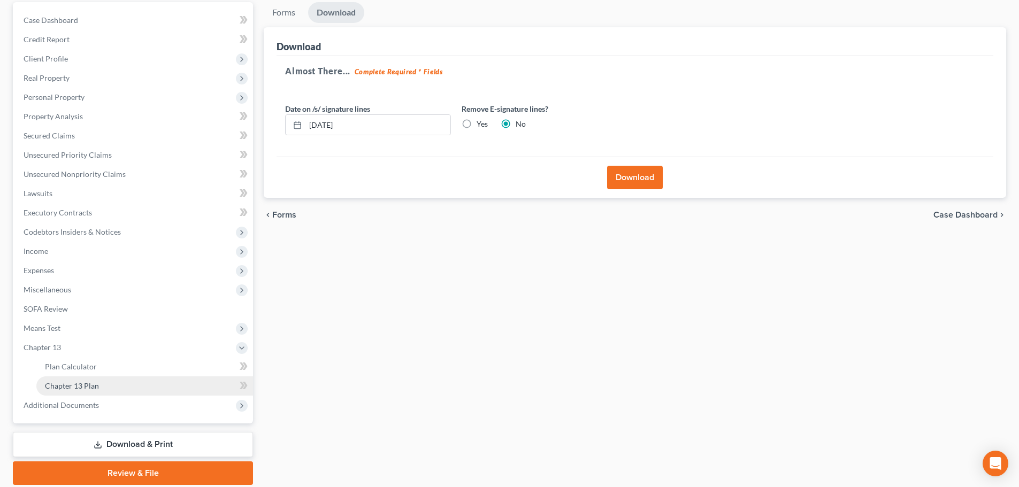
drag, startPoint x: 89, startPoint y: 385, endPoint x: 104, endPoint y: 388, distance: 14.8
click at [91, 386] on span "Chapter 13 Plan" at bounding box center [72, 385] width 54 height 9
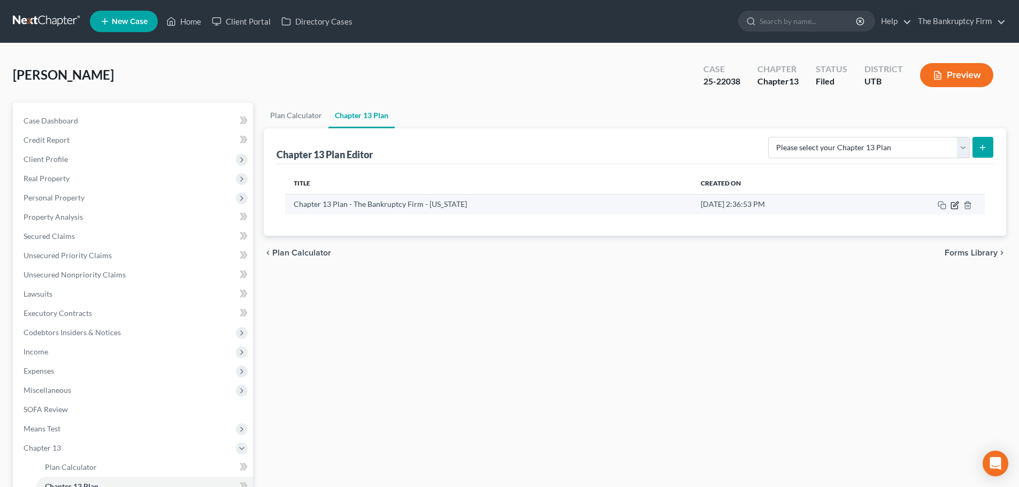
click at [739, 208] on icon "button" at bounding box center [955, 205] width 9 height 9
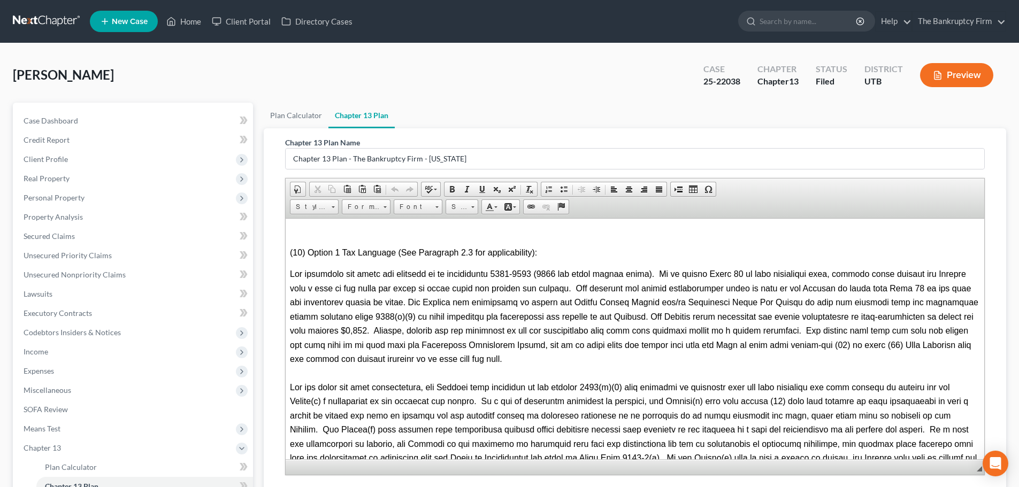
scroll to position [2996, 0]
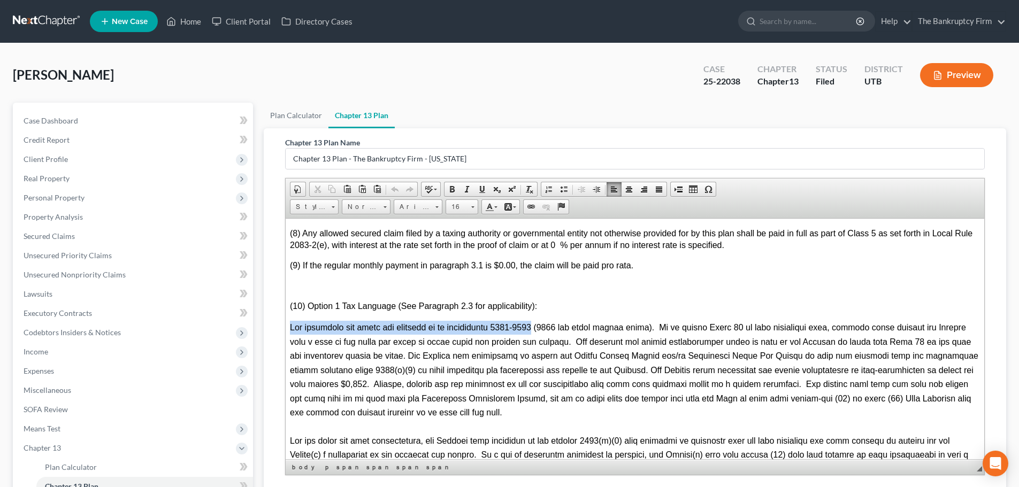
drag, startPoint x: 289, startPoint y: 327, endPoint x: 539, endPoint y: 323, distance: 250.4
copy span "The following tax years are proposed to be contributed [DATE]-[DATE]"
click at [739, 105] on ul "Plan Calculator Chapter 13 Plan" at bounding box center [635, 116] width 743 height 26
